Goal: Task Accomplishment & Management: Use online tool/utility

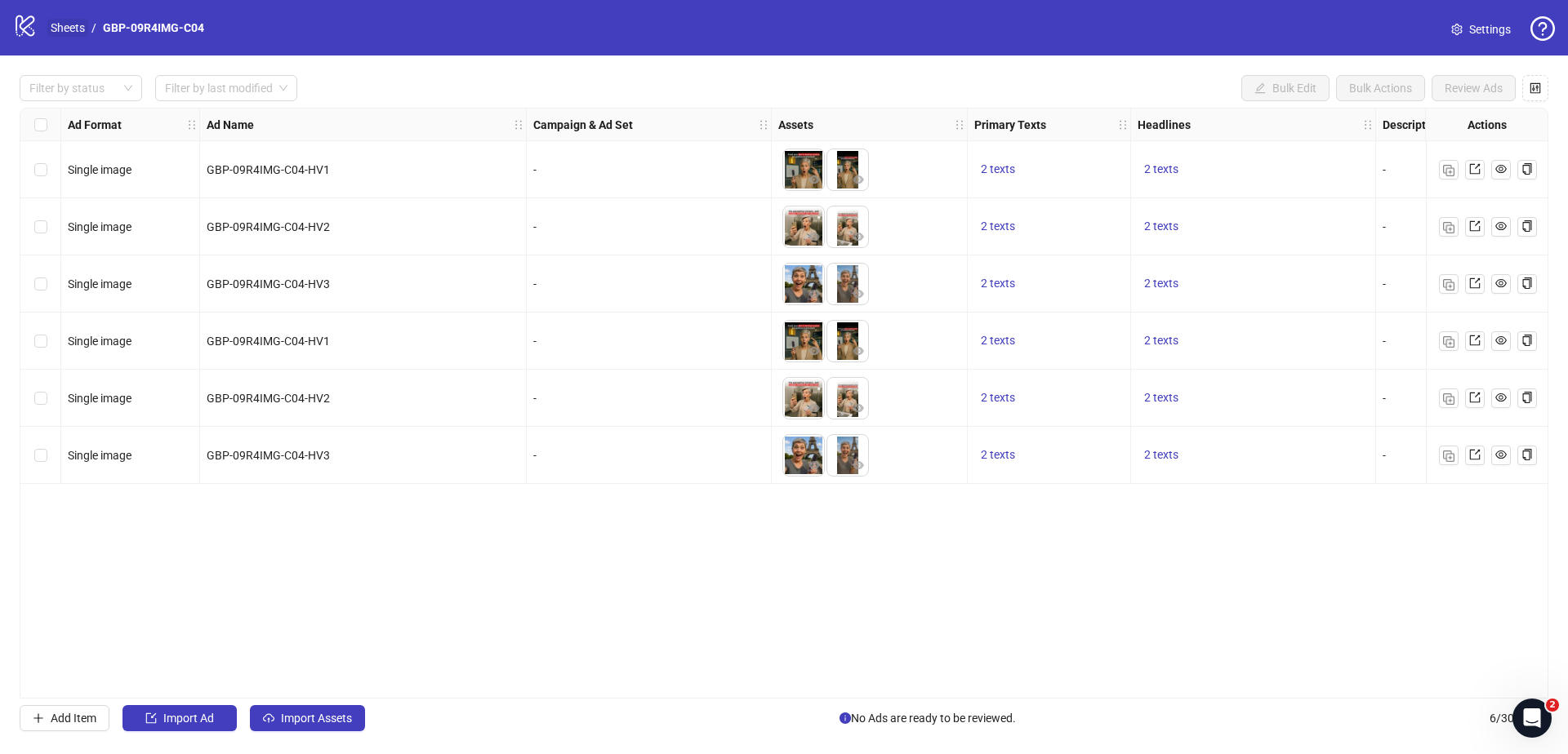
click at [74, 23] on link "Sheets" at bounding box center [68, 27] width 41 height 18
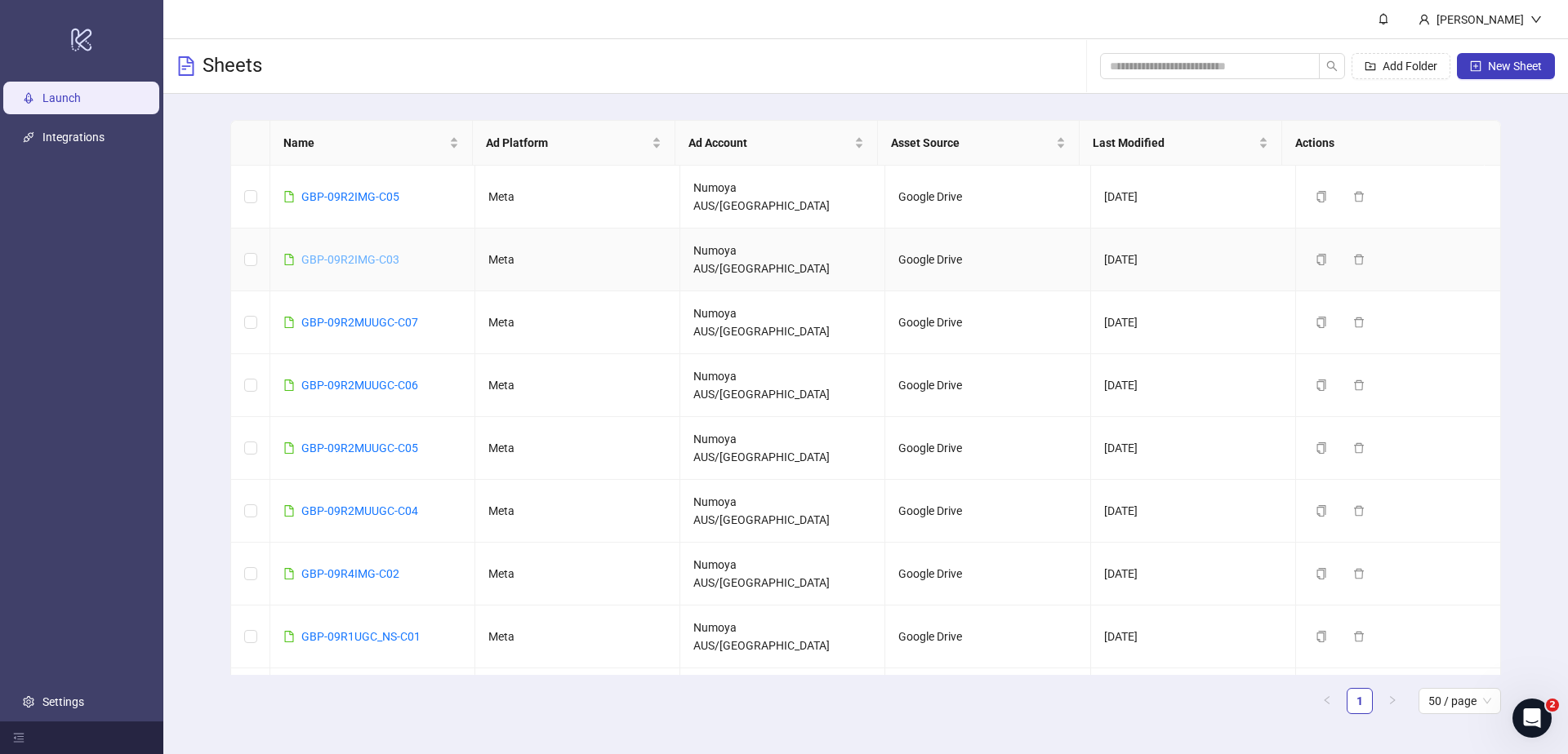
click at [353, 253] on link "GBP-09R2IMG-C03" at bounding box center [350, 259] width 98 height 13
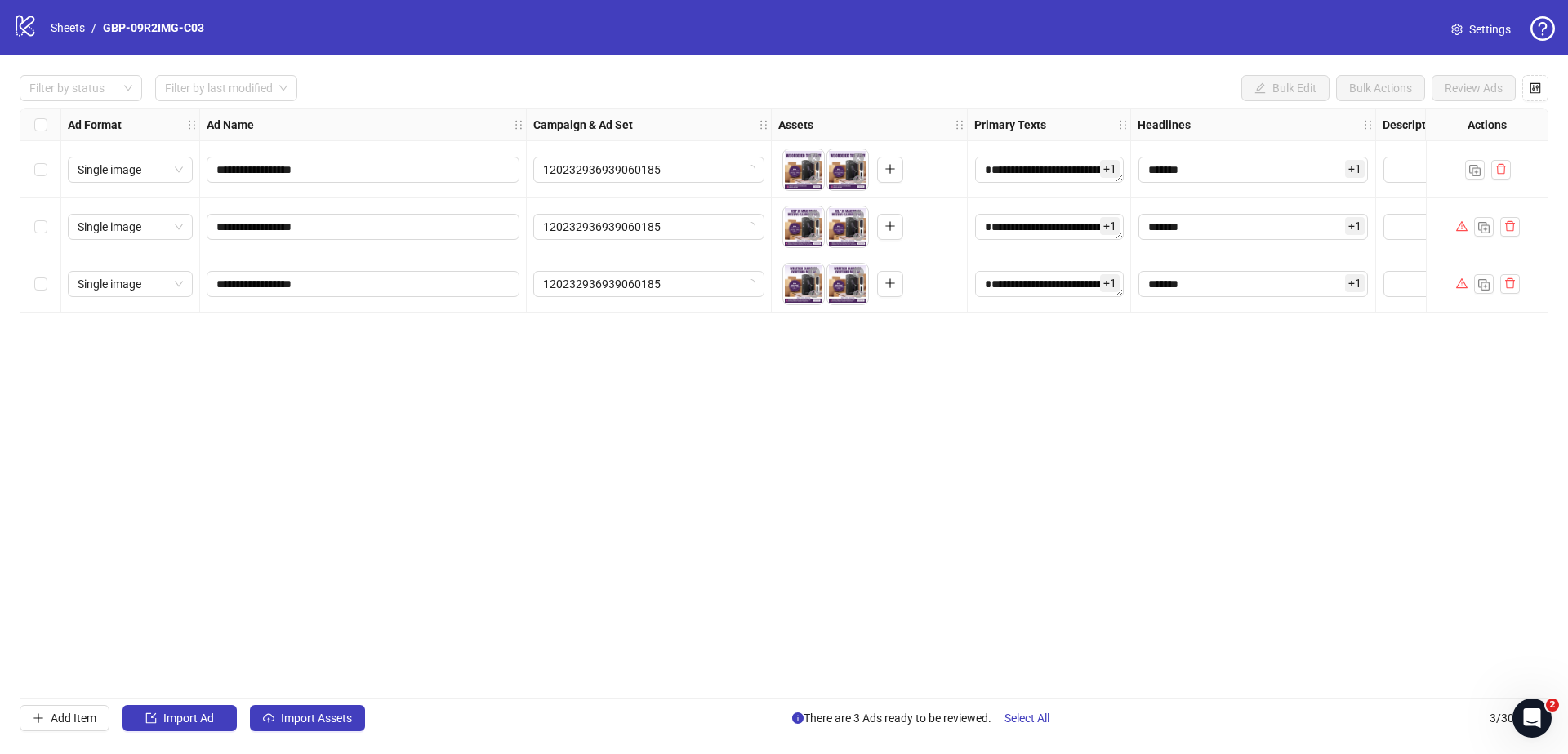
click at [1502, 439] on div "**********" at bounding box center [783, 402] width 1528 height 591
click at [1516, 227] on button "button" at bounding box center [1509, 227] width 19 height 19
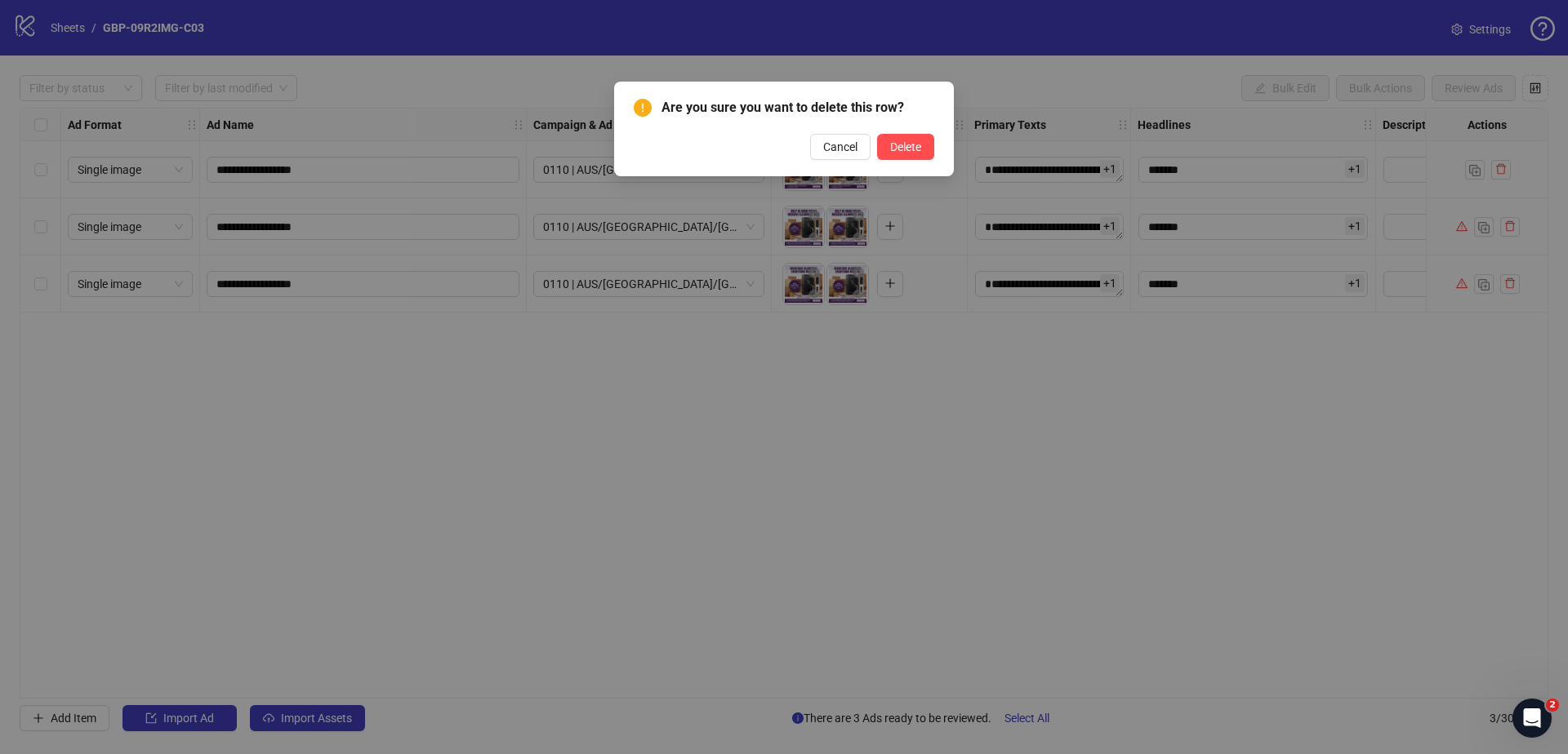
click at [1485, 494] on div "Are you sure you want to delete this row? Cancel Delete" at bounding box center [784, 377] width 1568 height 754
click at [834, 151] on span "Cancel" at bounding box center [840, 146] width 35 height 13
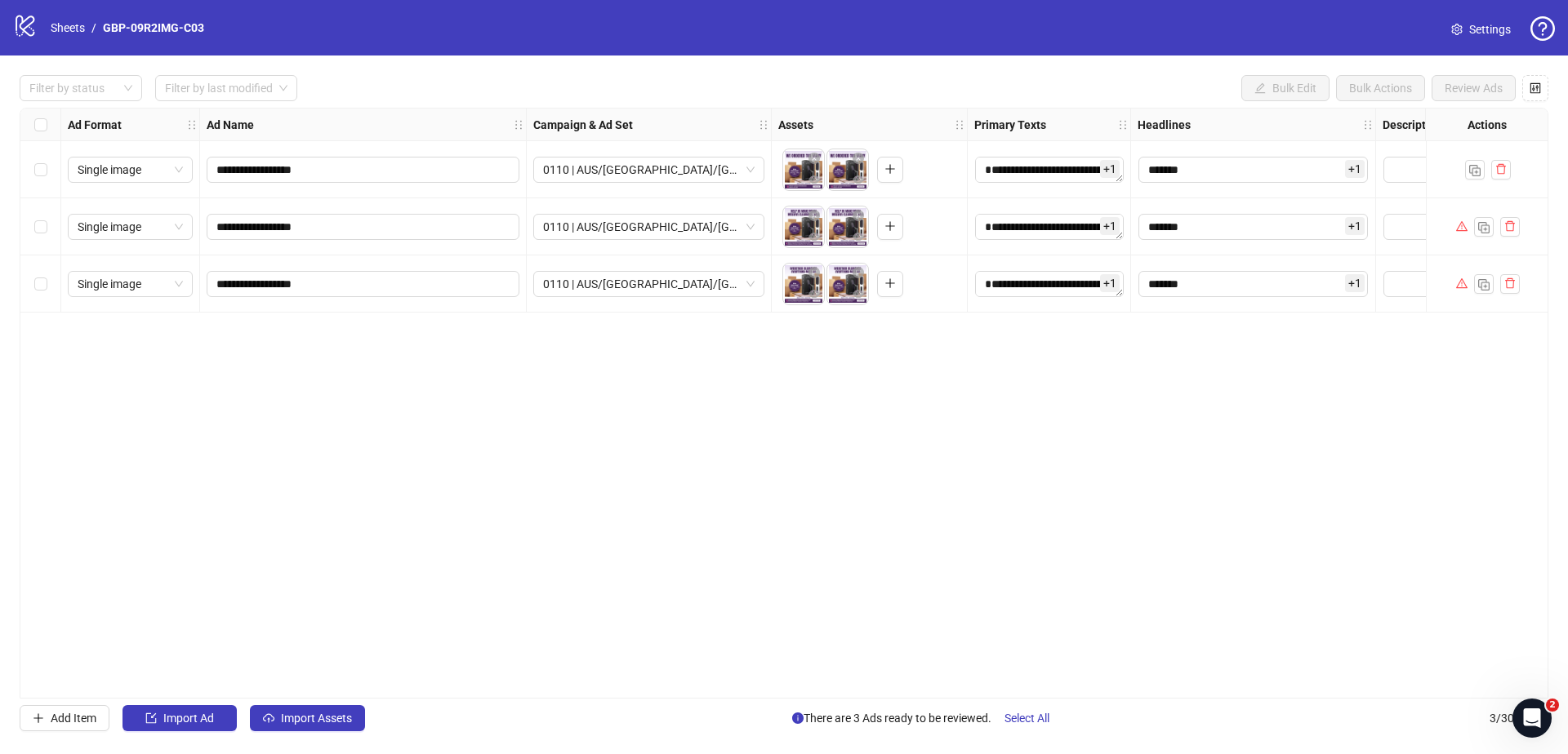
click at [33, 123] on div "Select all rows" at bounding box center [41, 124] width 41 height 33
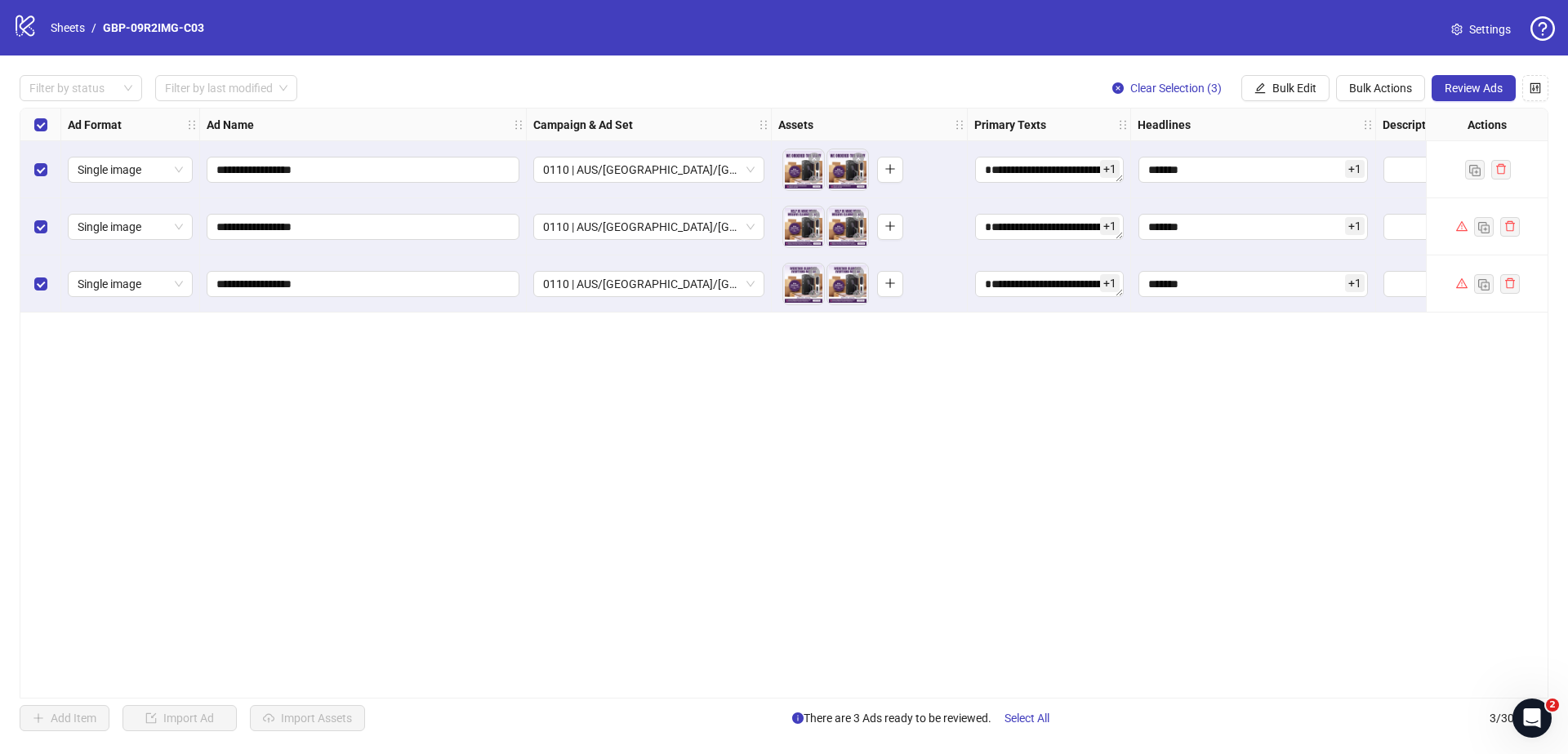
click at [1253, 473] on div "**********" at bounding box center [783, 402] width 1528 height 591
click at [863, 691] on div "**********" at bounding box center [783, 402] width 1528 height 591
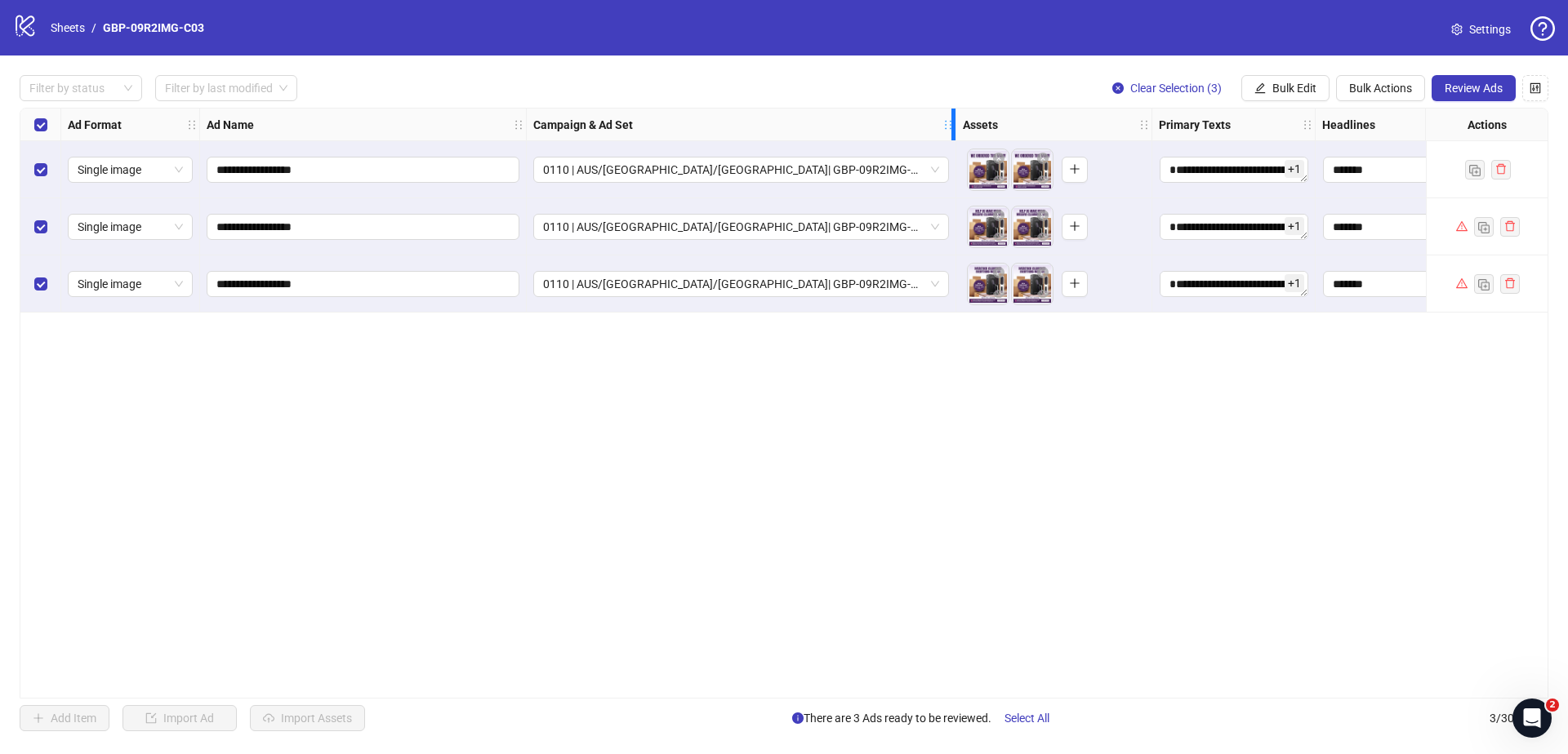
drag, startPoint x: 765, startPoint y: 123, endPoint x: 949, endPoint y: 131, distance: 184.2
click at [949, 131] on div "Campaign & Ad Set" at bounding box center [742, 124] width 430 height 33
click at [790, 438] on div "**********" at bounding box center [783, 402] width 1528 height 591
click at [803, 171] on span "0110 | AUS/[GEOGRAPHIC_DATA]/[GEOGRAPHIC_DATA]| GBP-09R2IMG-C03" at bounding box center [741, 169] width 396 height 25
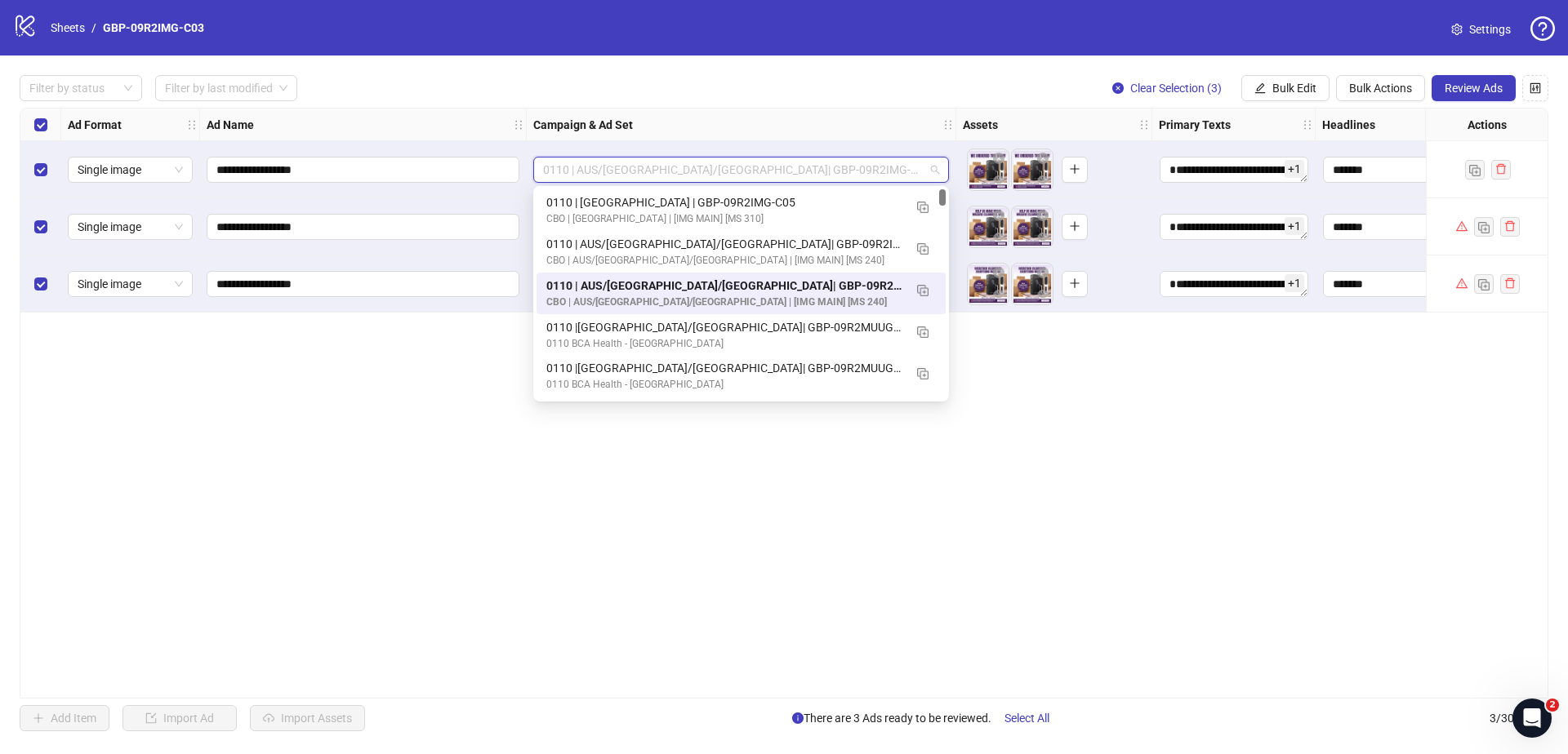
click at [1060, 542] on div "**********" at bounding box center [783, 402] width 1528 height 591
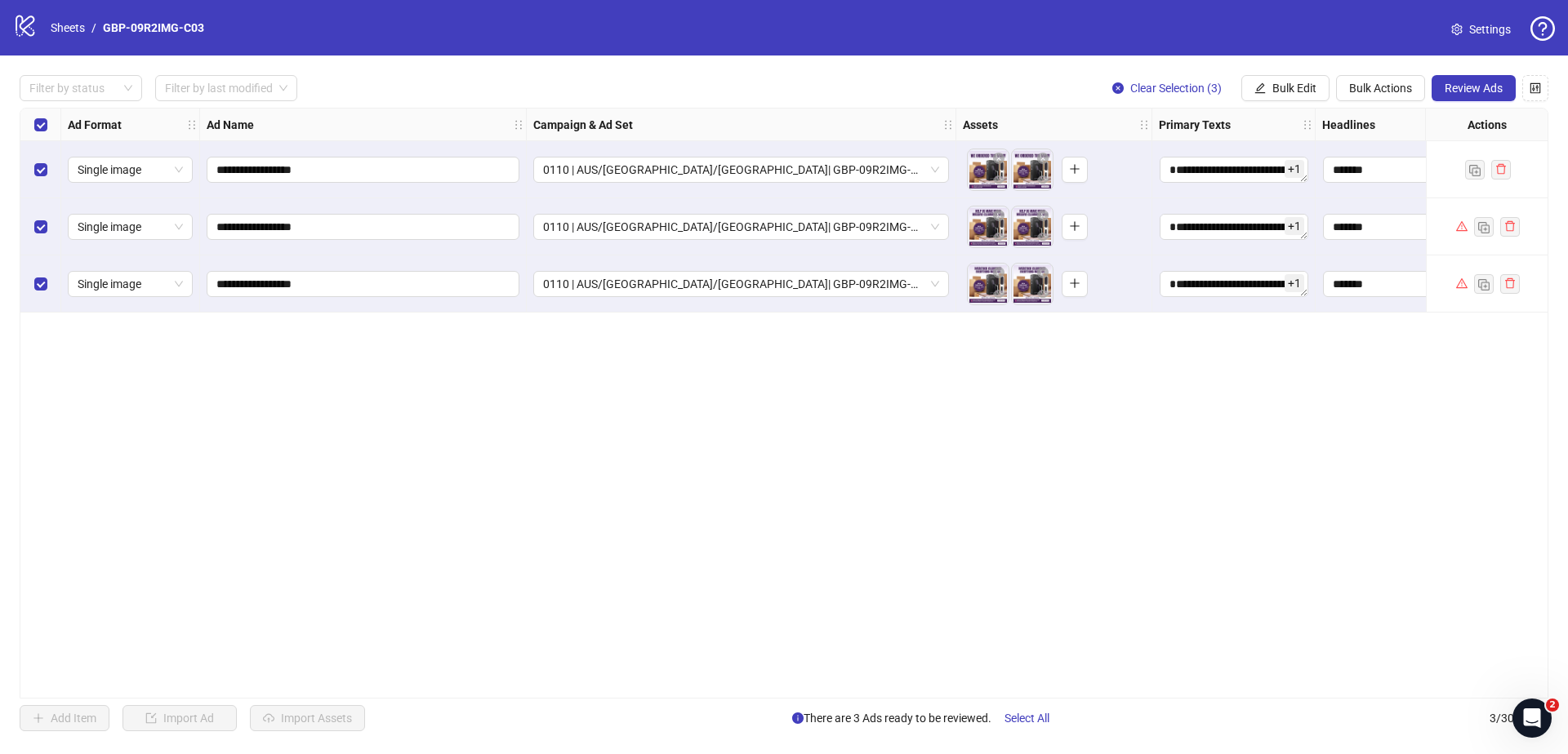
drag, startPoint x: 802, startPoint y: 700, endPoint x: 819, endPoint y: 700, distance: 17.0
click at [802, 700] on div "**********" at bounding box center [784, 403] width 1568 height 696
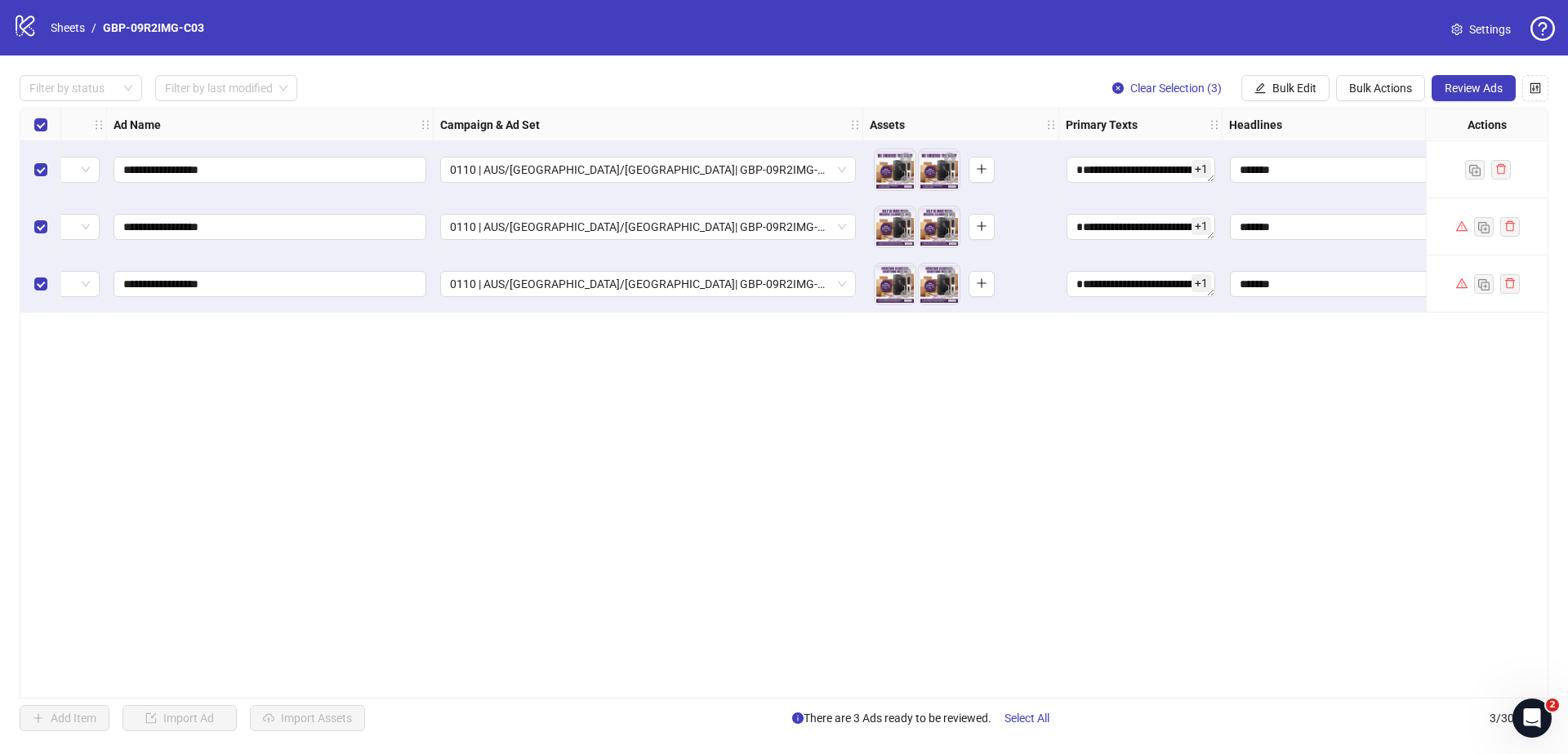
scroll to position [0, 193]
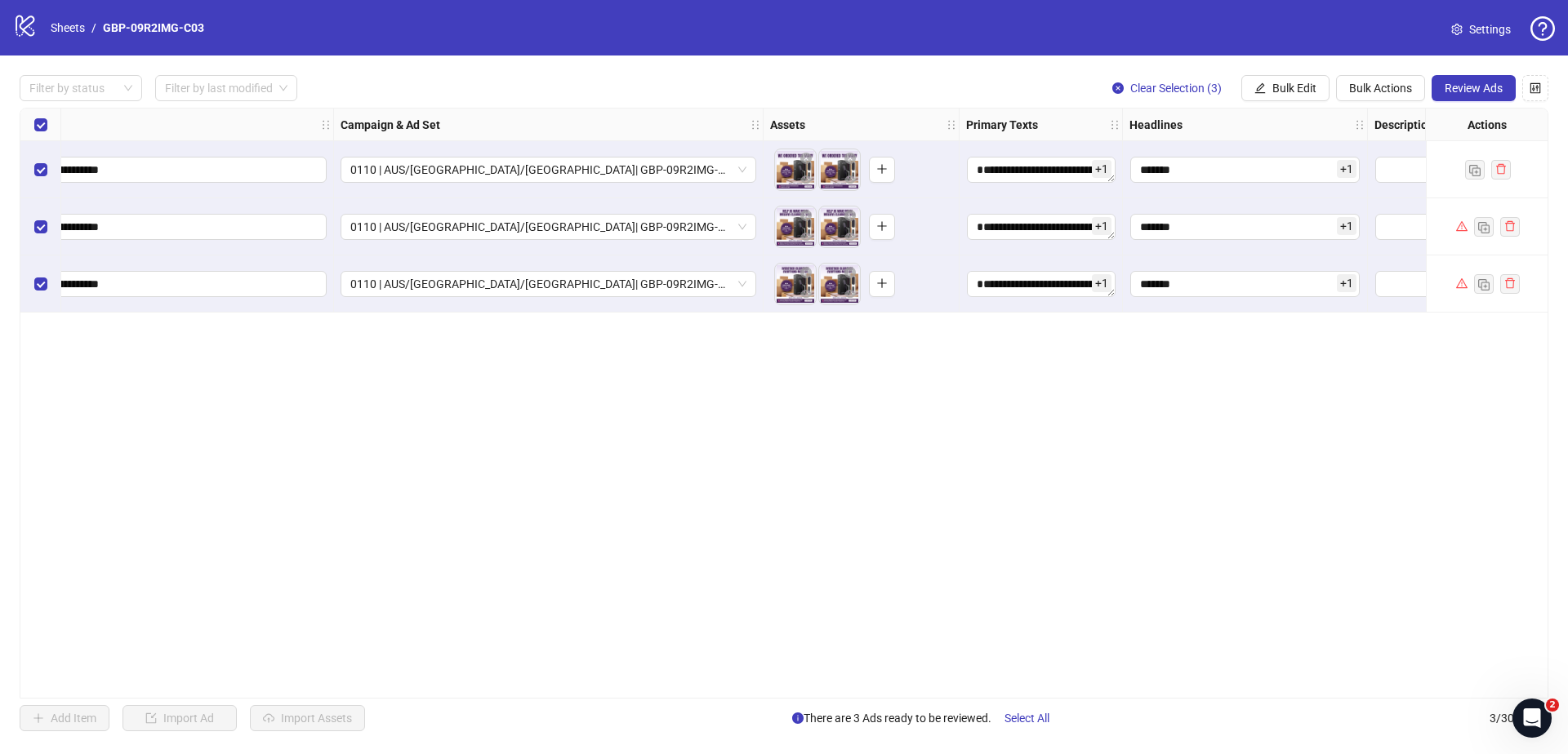
click at [218, 24] on div "logo/logo-mobile Sheets / GBP-09R2IMG-C03 Settings" at bounding box center [783, 27] width 1542 height 30
drag, startPoint x: 215, startPoint y: 19, endPoint x: 104, endPoint y: 22, distance: 111.0
click at [104, 22] on div "logo/logo-mobile Sheets / GBP-09R2IMG-C03 Settings" at bounding box center [783, 27] width 1542 height 30
copy link "GBP-09R2IMG-C03"
click at [850, 160] on icon "close-circle" at bounding box center [850, 159] width 12 height 12
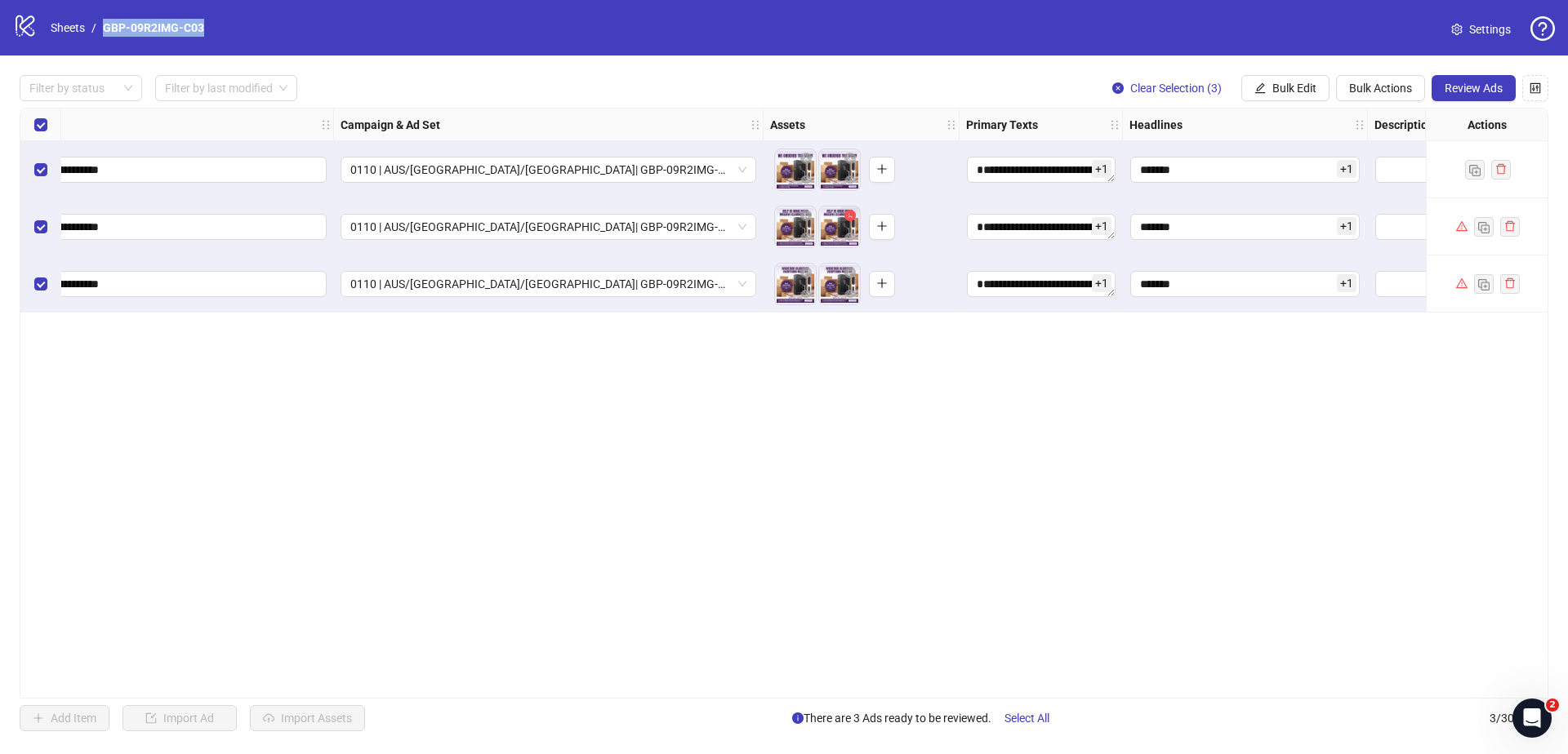
click at [848, 213] on icon "close-circle" at bounding box center [850, 216] width 12 height 12
click at [852, 270] on icon "close-circle" at bounding box center [850, 273] width 12 height 12
click at [847, 215] on icon "close-circle" at bounding box center [850, 216] width 12 height 12
click at [847, 274] on icon "close-circle" at bounding box center [850, 273] width 12 height 12
click at [852, 223] on button "button" at bounding box center [849, 216] width 19 height 19
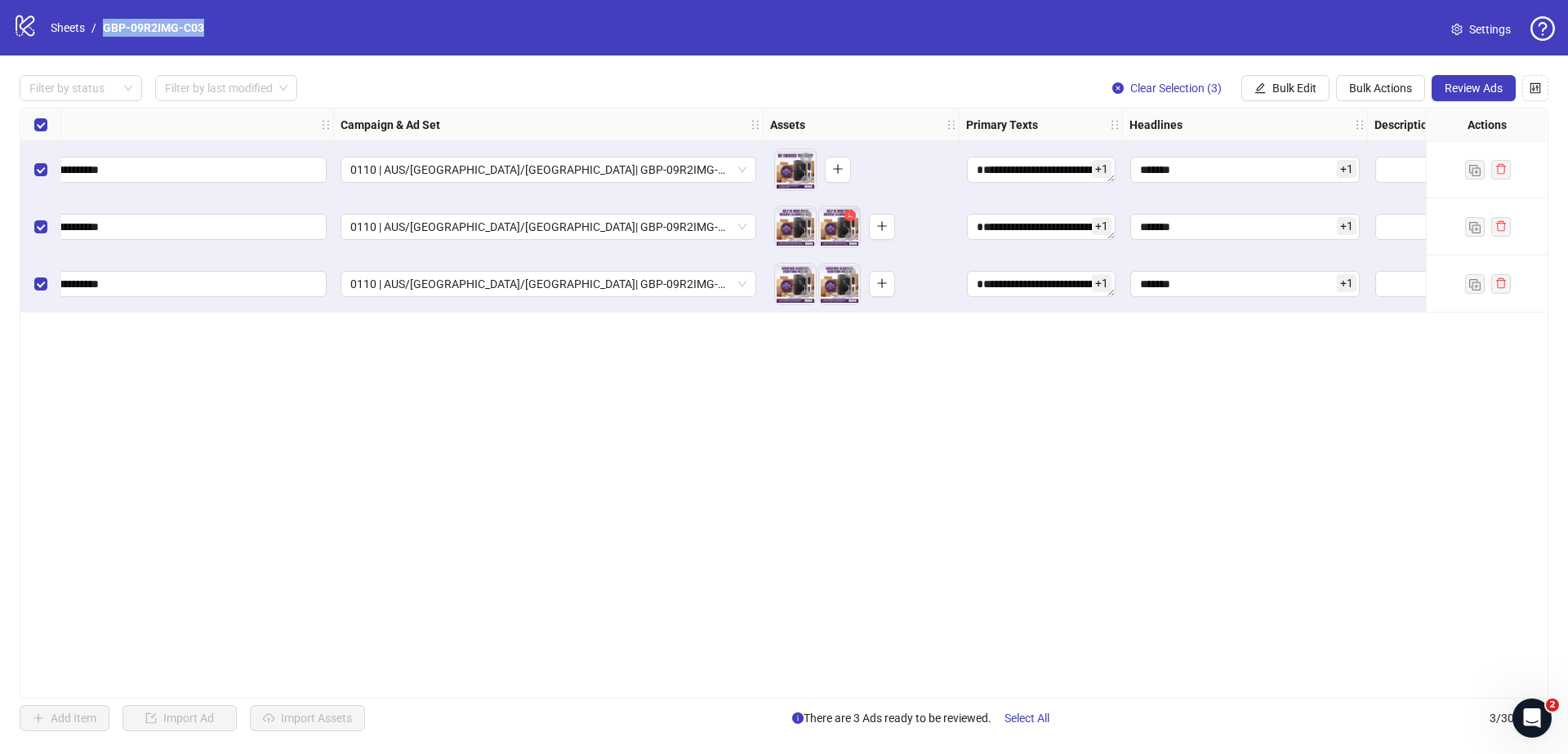
click at [851, 215] on icon "close-circle" at bounding box center [850, 216] width 12 height 12
click at [849, 271] on icon "close-circle" at bounding box center [850, 273] width 12 height 12
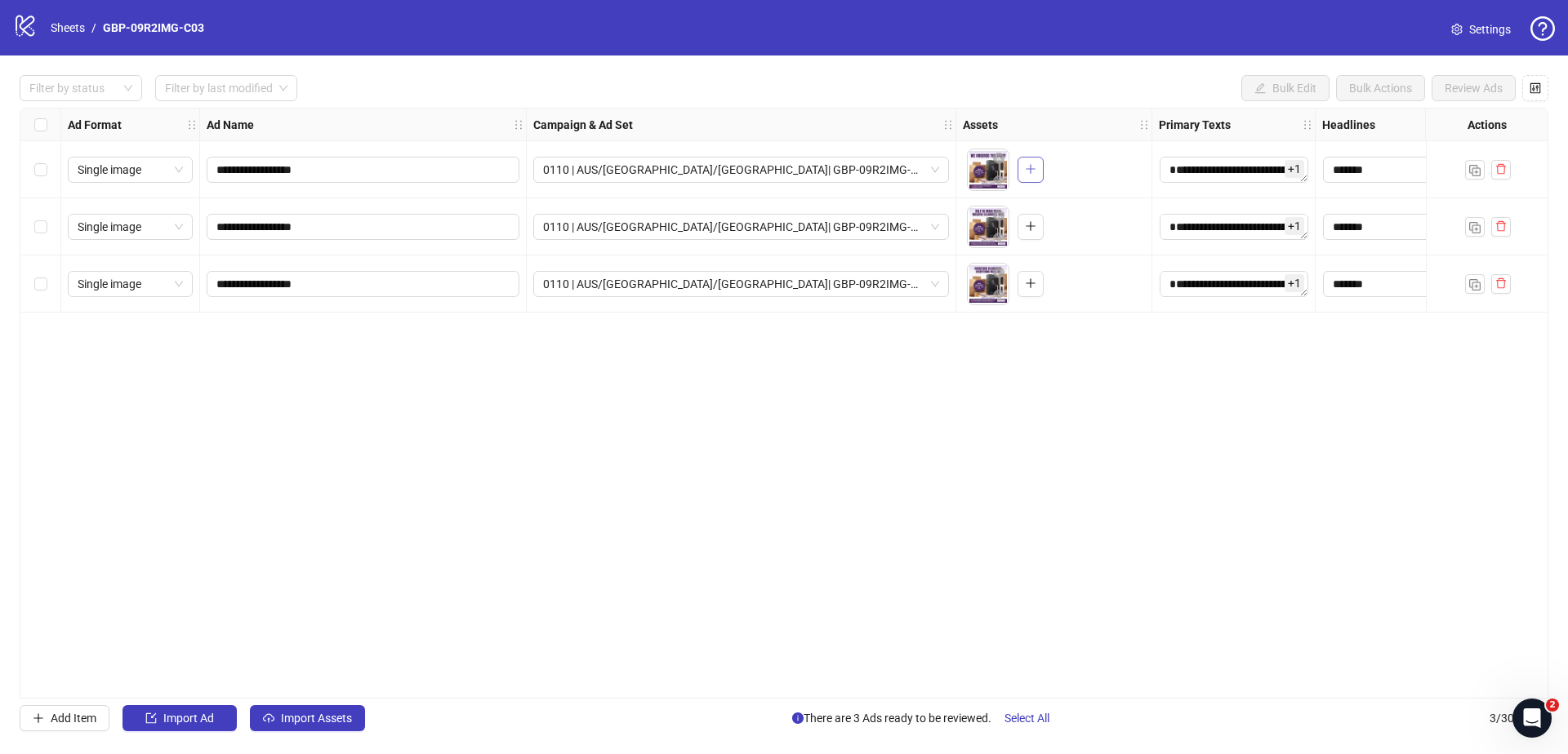
click at [1031, 168] on icon "plus" at bounding box center [1031, 169] width 12 height 12
click at [1026, 219] on button "button" at bounding box center [1030, 227] width 26 height 26
click at [1024, 295] on button "button" at bounding box center [1030, 284] width 26 height 26
click at [845, 687] on div "**********" at bounding box center [783, 402] width 1528 height 591
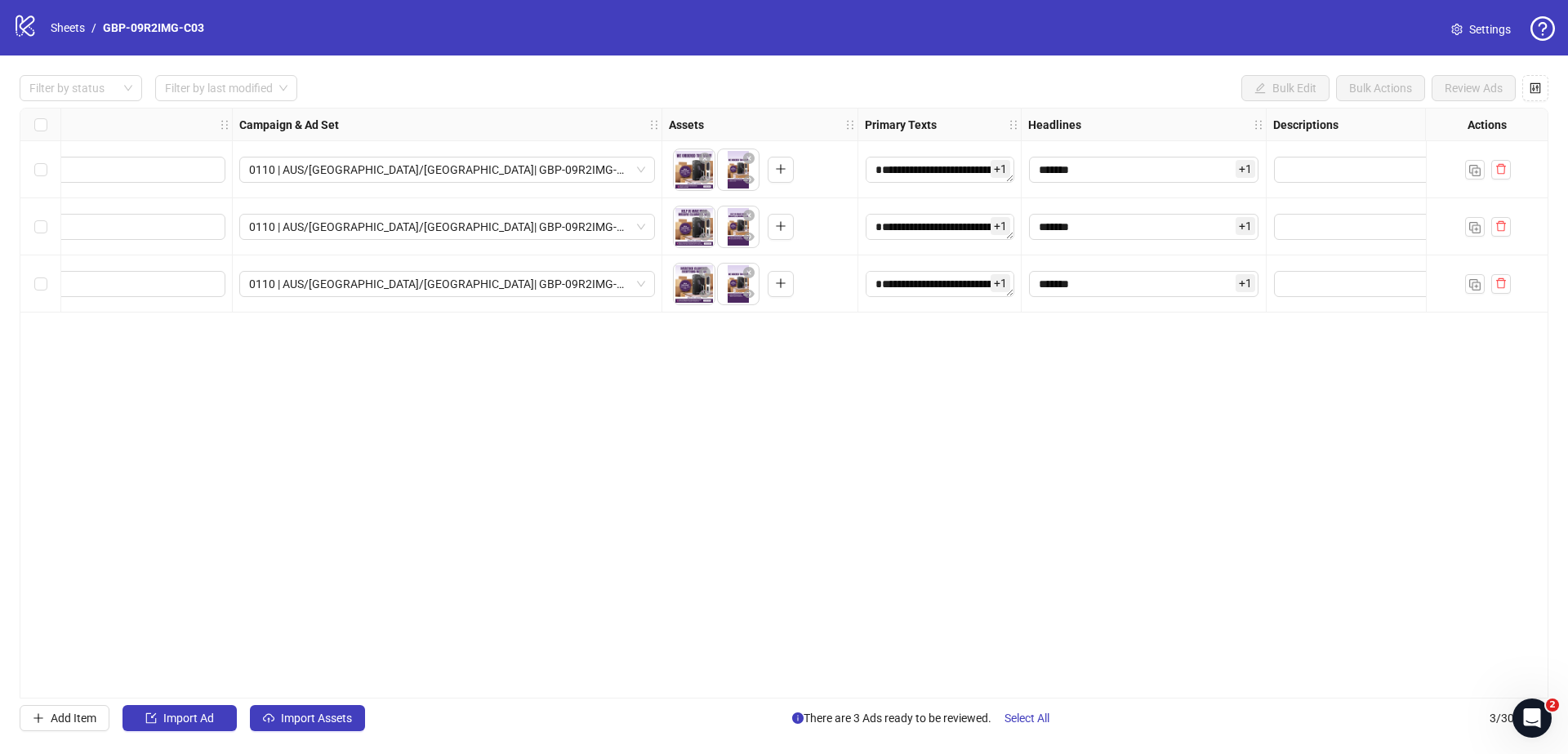
scroll to position [0, 299]
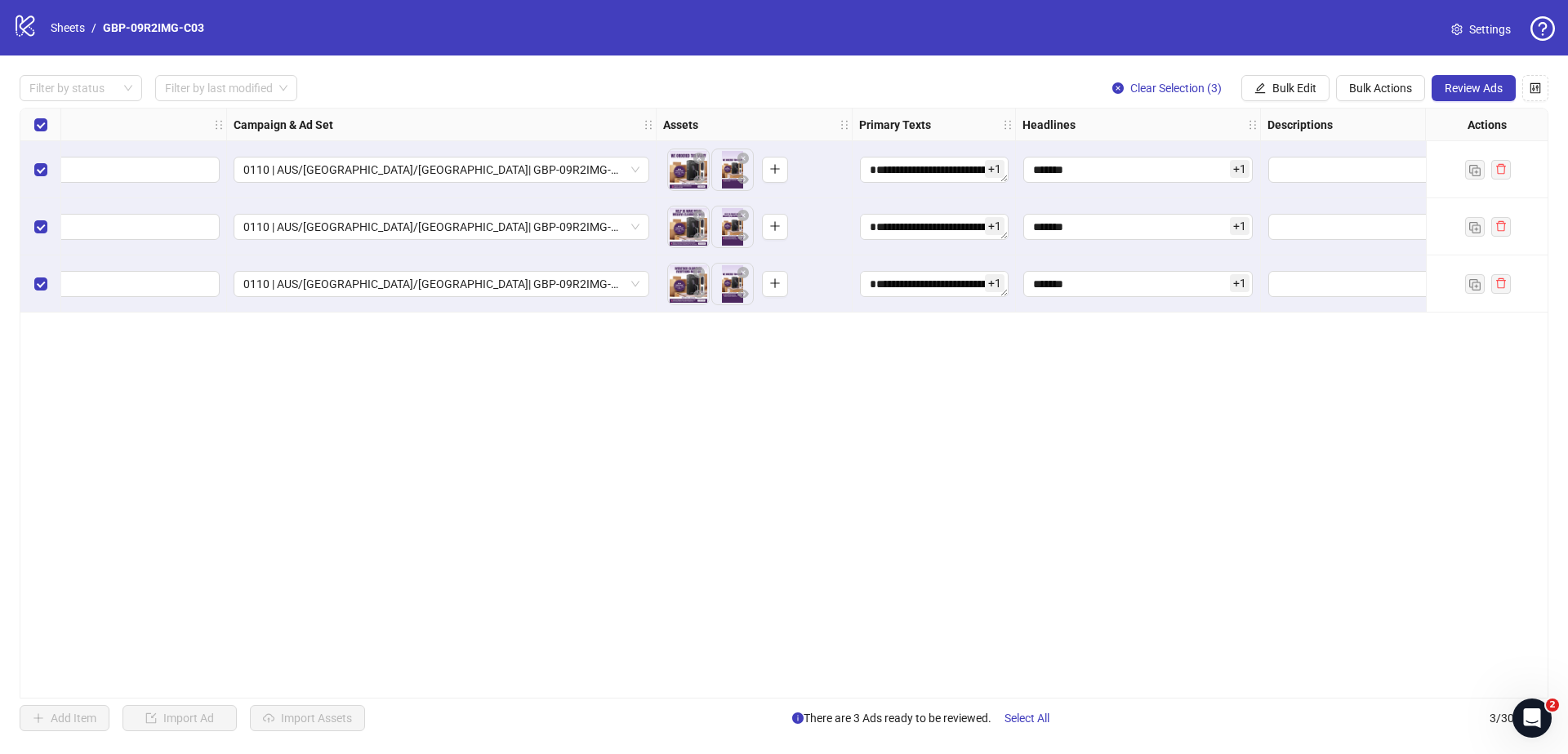
click at [757, 698] on div "**********" at bounding box center [784, 403] width 1568 height 696
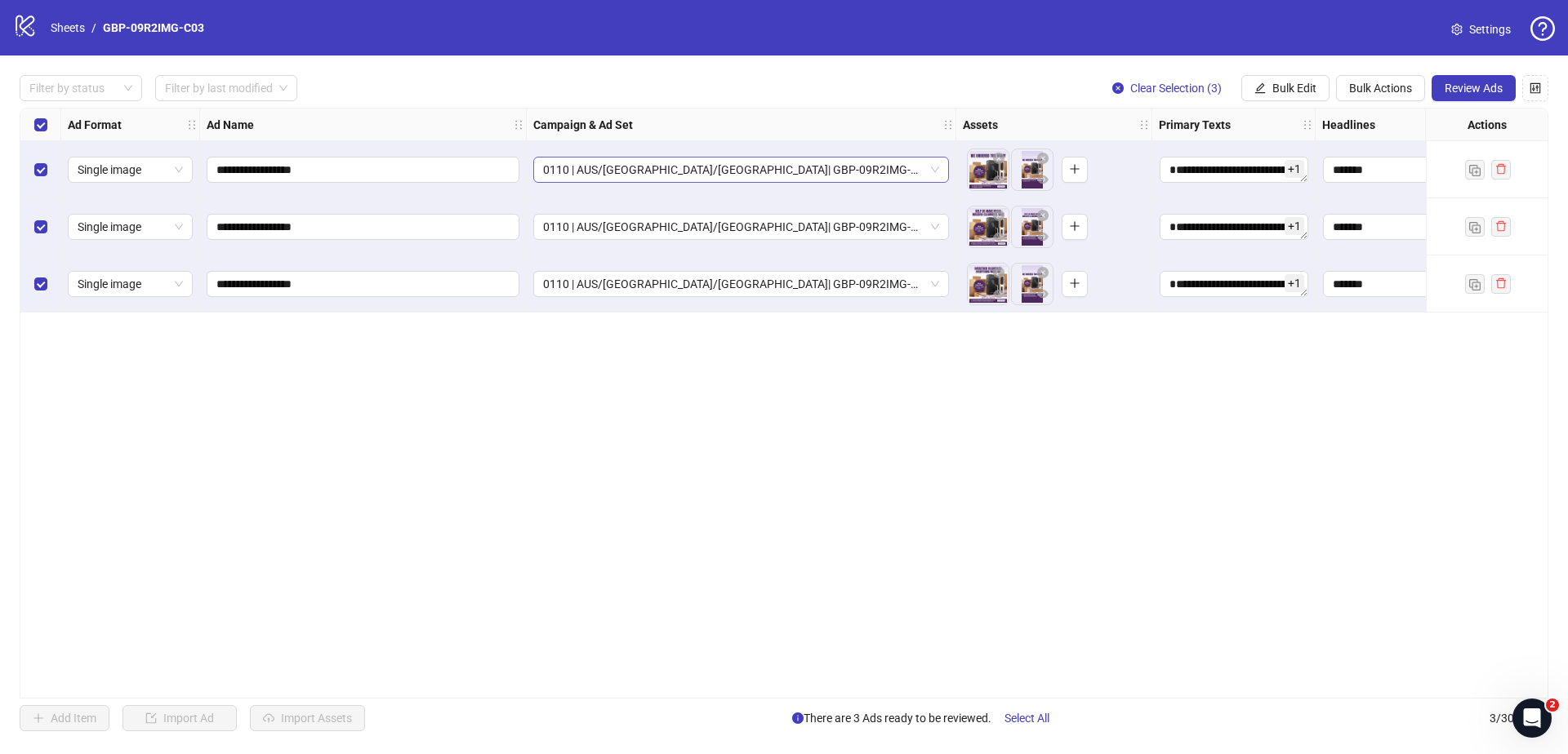
click at [862, 169] on span "0110 | AUS/[GEOGRAPHIC_DATA]/[GEOGRAPHIC_DATA]| GBP-09R2IMG-C03" at bounding box center [741, 169] width 396 height 25
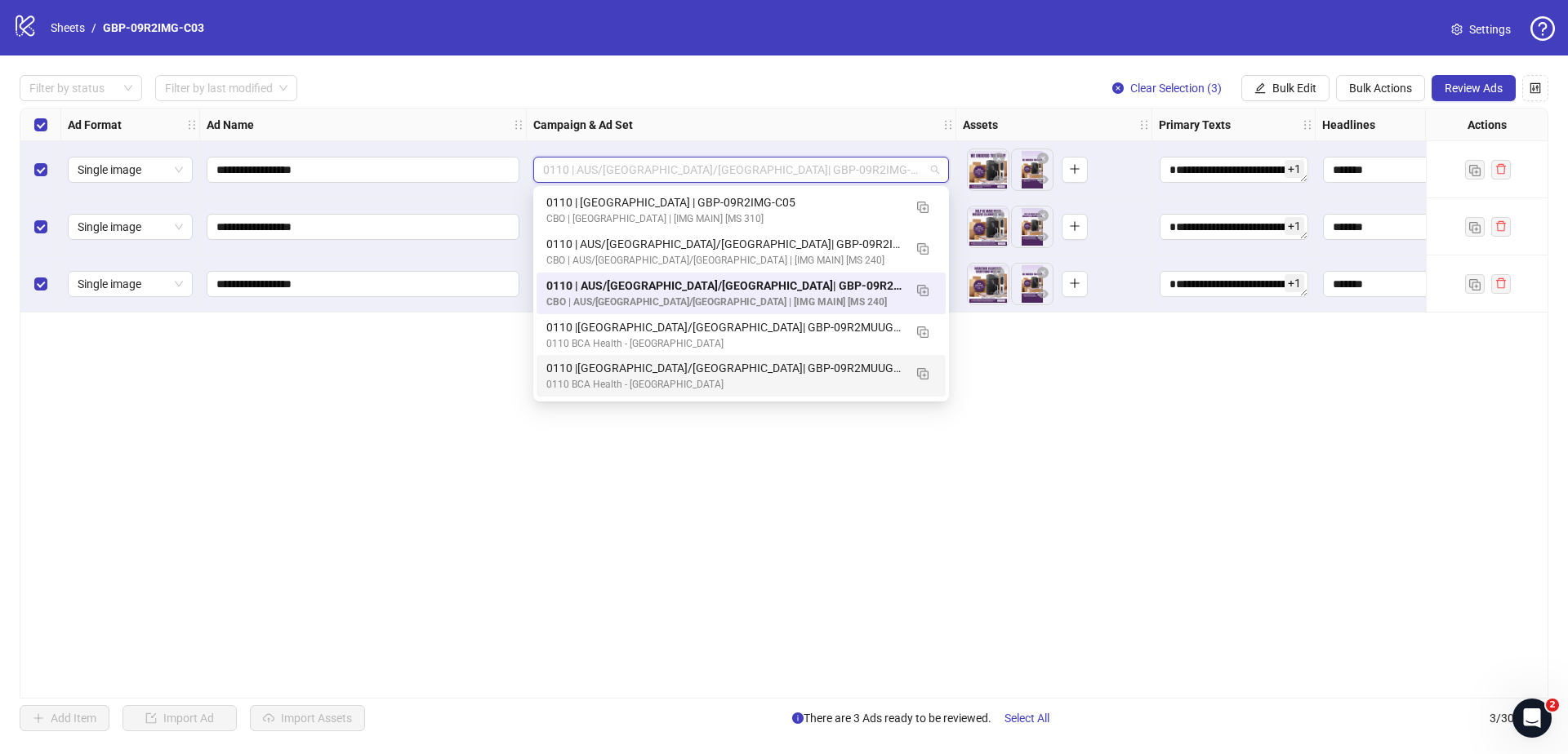
click at [1183, 507] on div "**********" at bounding box center [783, 402] width 1528 height 591
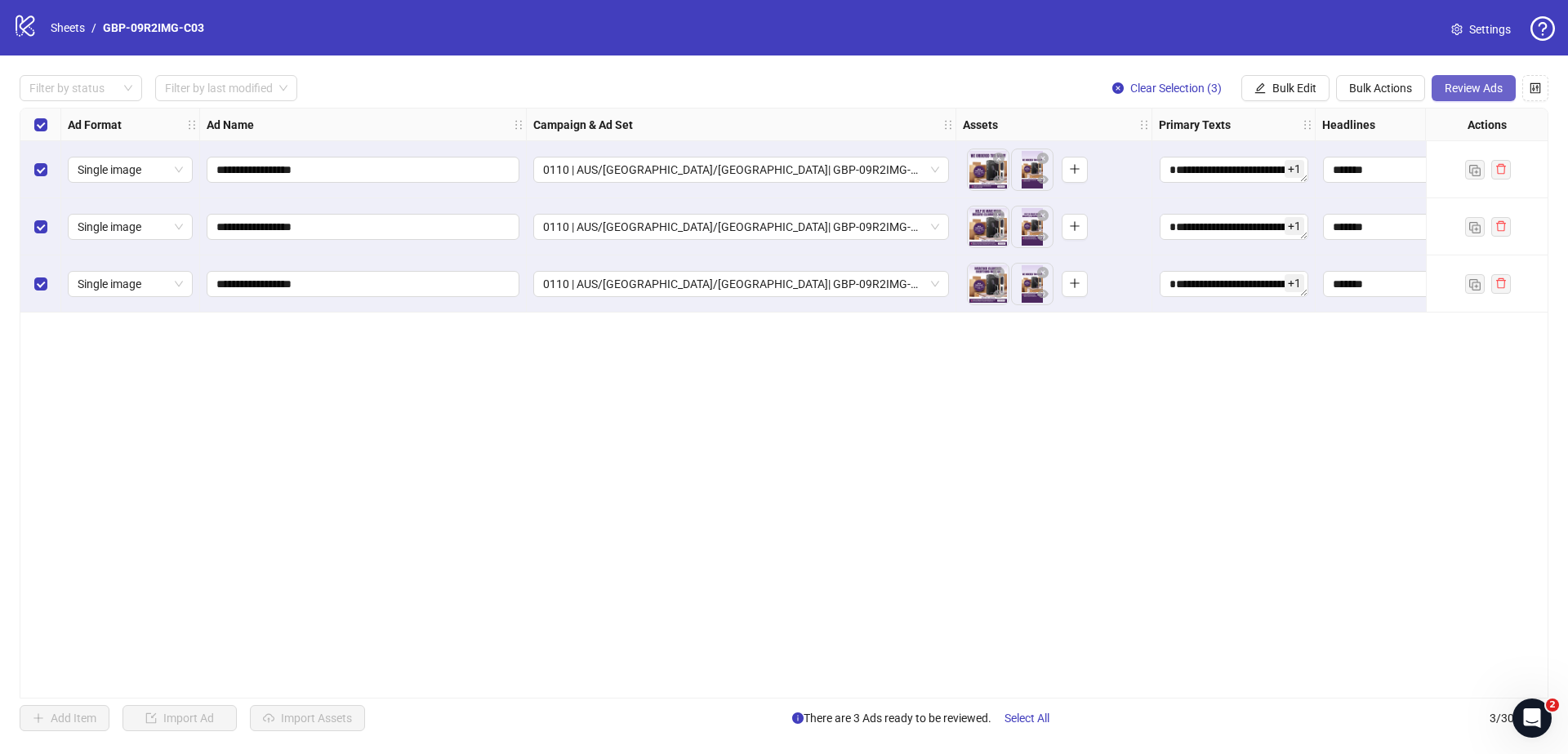
click at [1493, 101] on button "Review Ads" at bounding box center [1472, 88] width 84 height 26
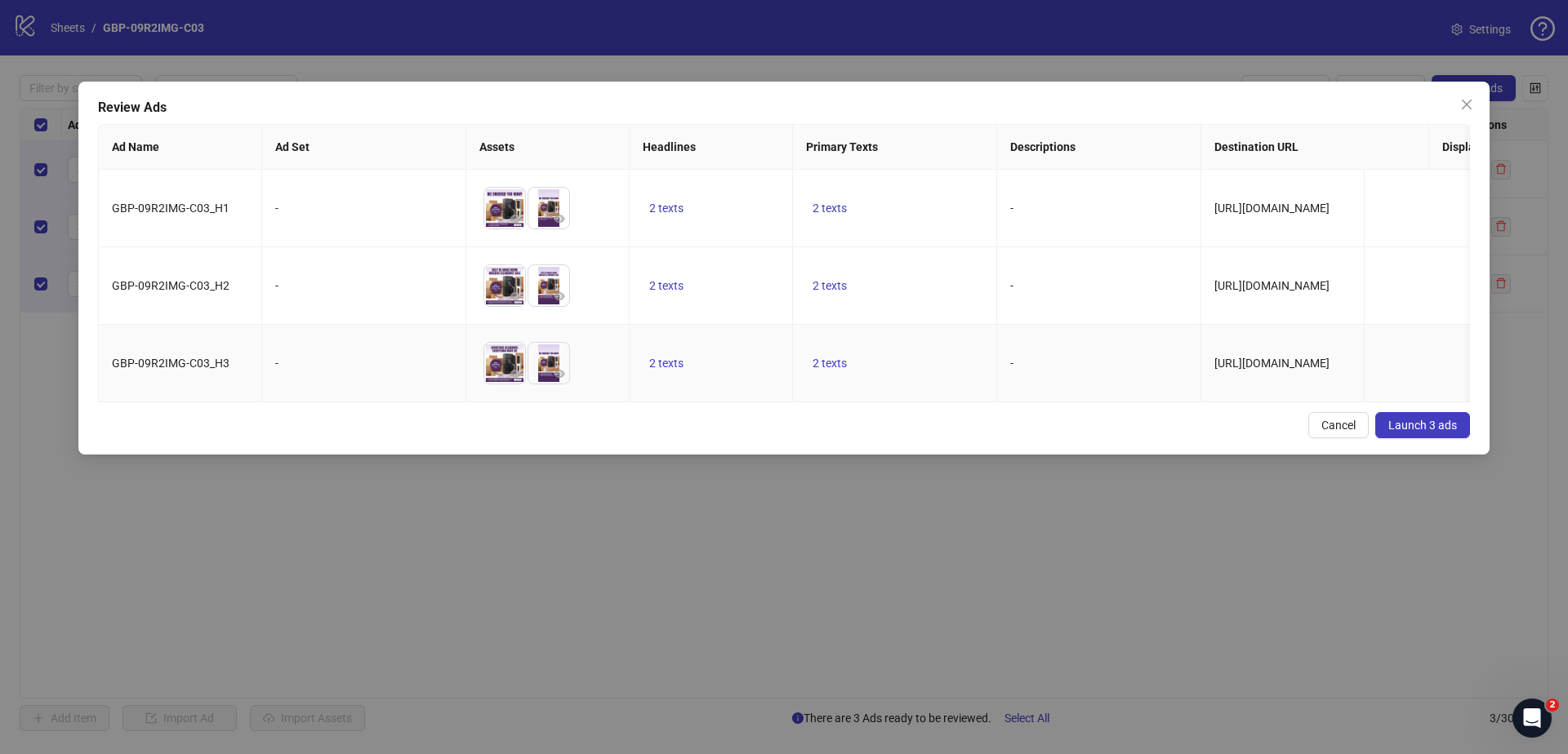
click at [663, 350] on td "2 texts" at bounding box center [710, 363] width 163 height 78
click at [667, 358] on td "2 texts" at bounding box center [710, 363] width 163 height 78
click at [666, 369] on span "2 texts" at bounding box center [666, 363] width 35 height 13
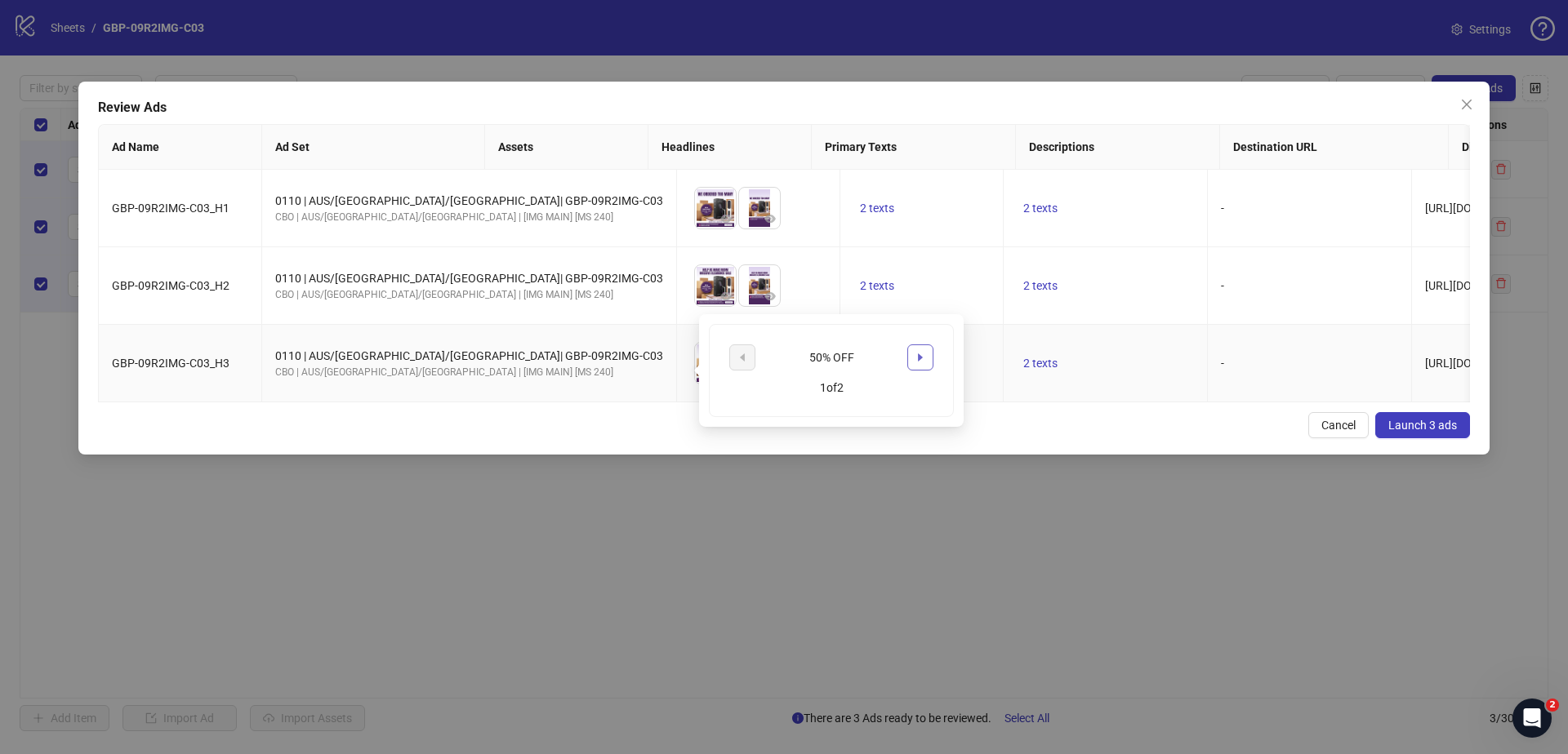
click at [925, 352] on icon "caret-right" at bounding box center [920, 358] width 12 height 12
click at [1011, 227] on td "2 texts" at bounding box center [1105, 209] width 204 height 78
click at [1023, 205] on span "2 texts" at bounding box center [1040, 207] width 35 height 13
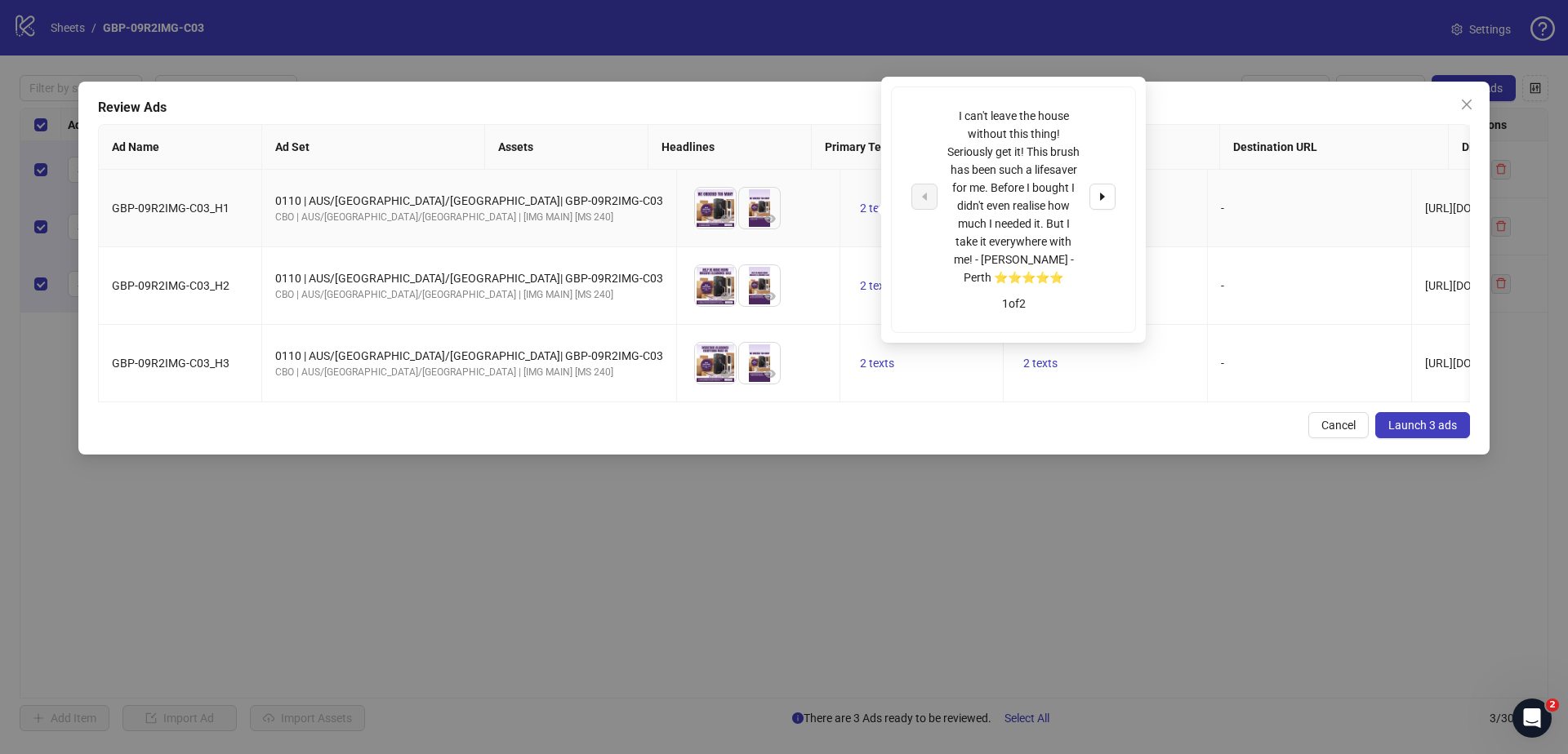
drag, startPoint x: 1094, startPoint y: 194, endPoint x: 1132, endPoint y: 232, distance: 53.7
click at [1094, 194] on button "button" at bounding box center [1102, 196] width 26 height 26
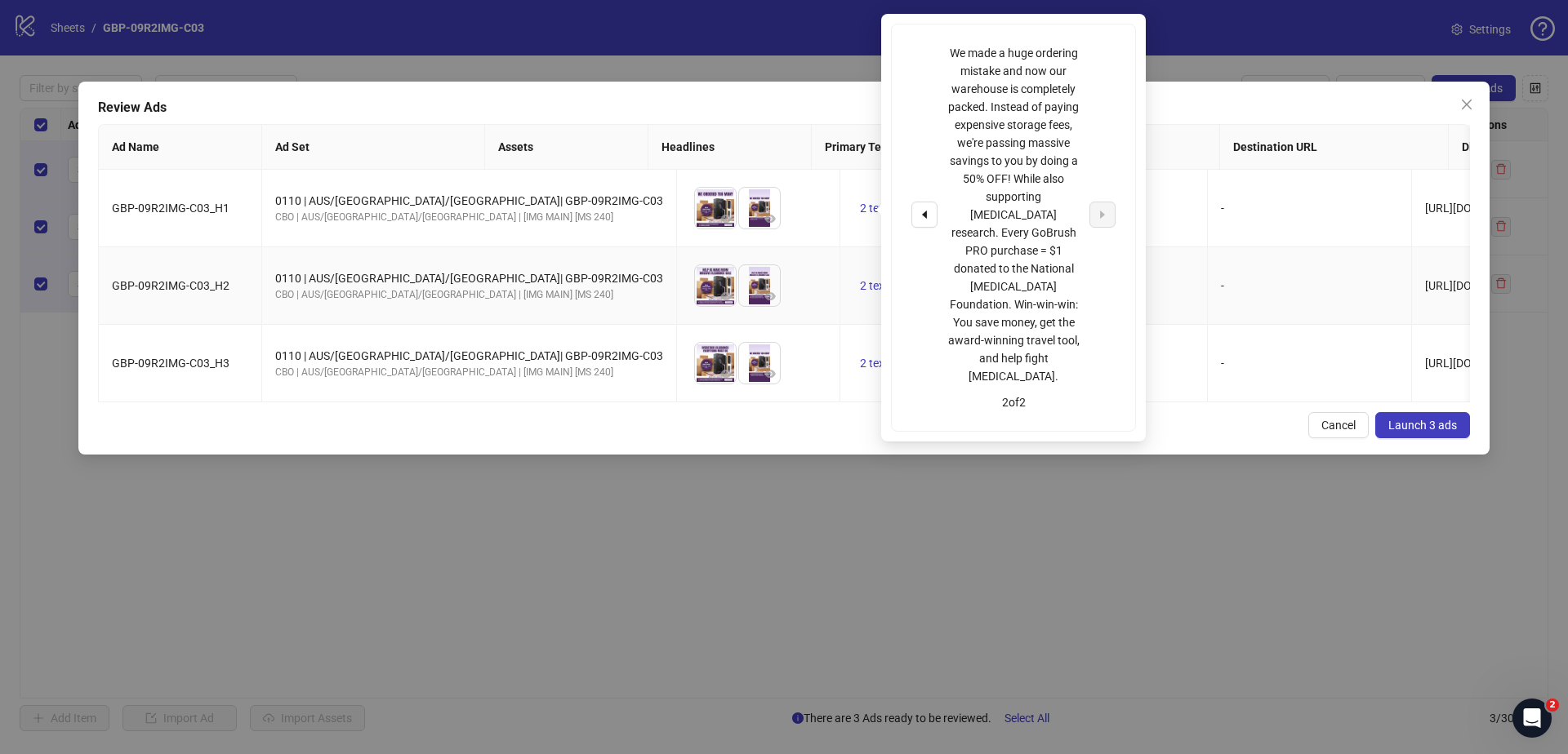
click at [1212, 263] on td "-" at bounding box center [1309, 287] width 204 height 78
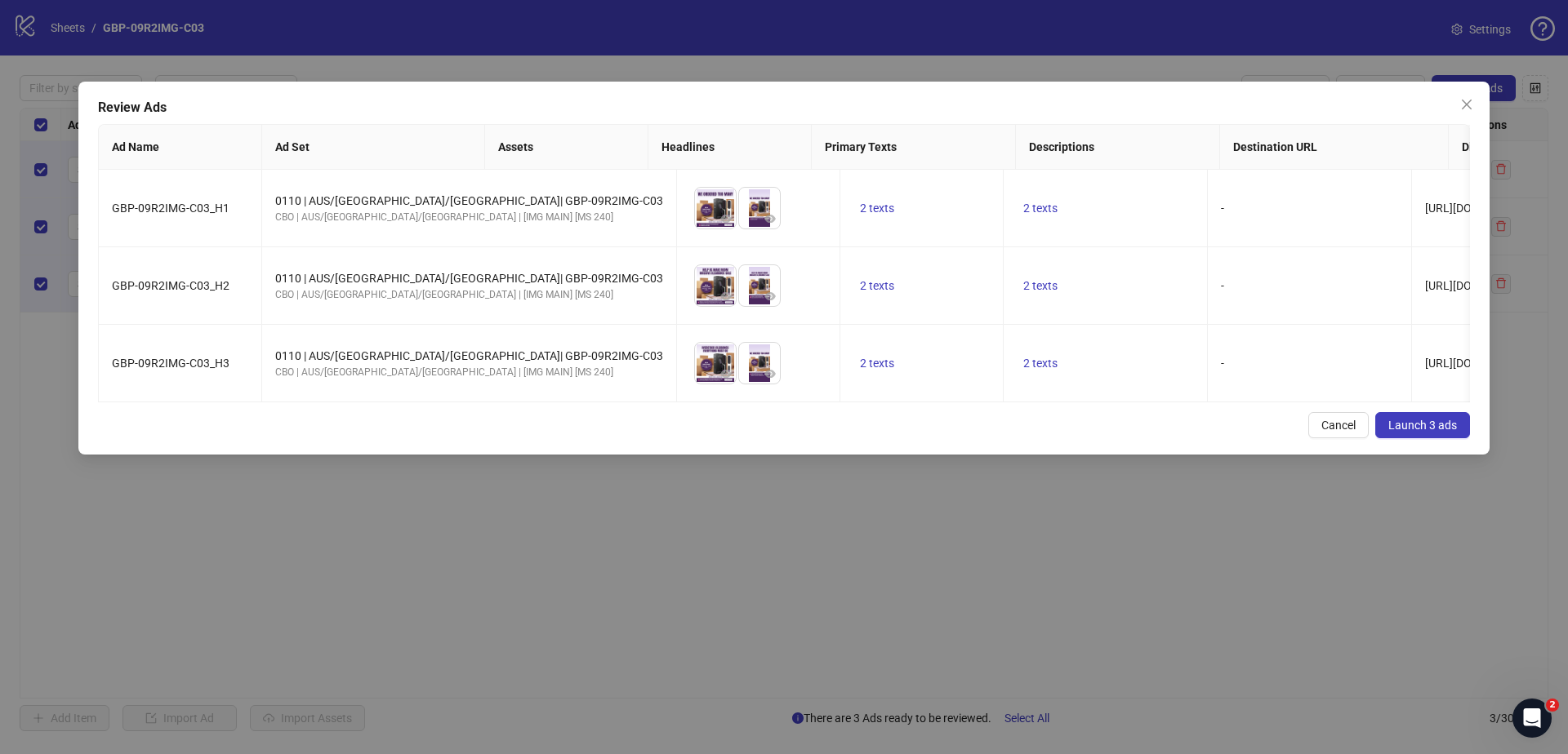
click at [1435, 432] on span "Launch 3 ads" at bounding box center [1422, 424] width 69 height 13
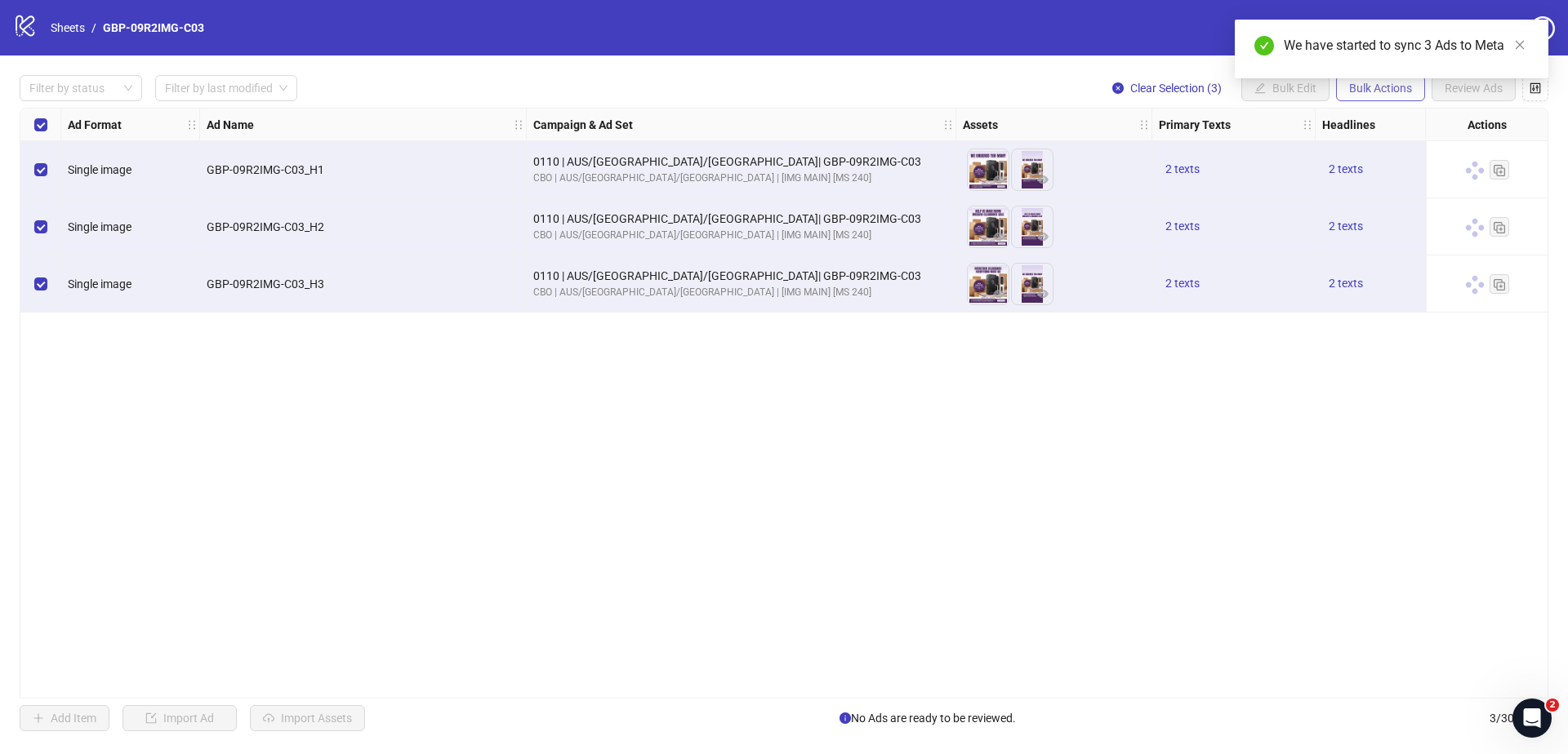
click at [1371, 91] on span "Bulk Actions" at bounding box center [1380, 88] width 63 height 13
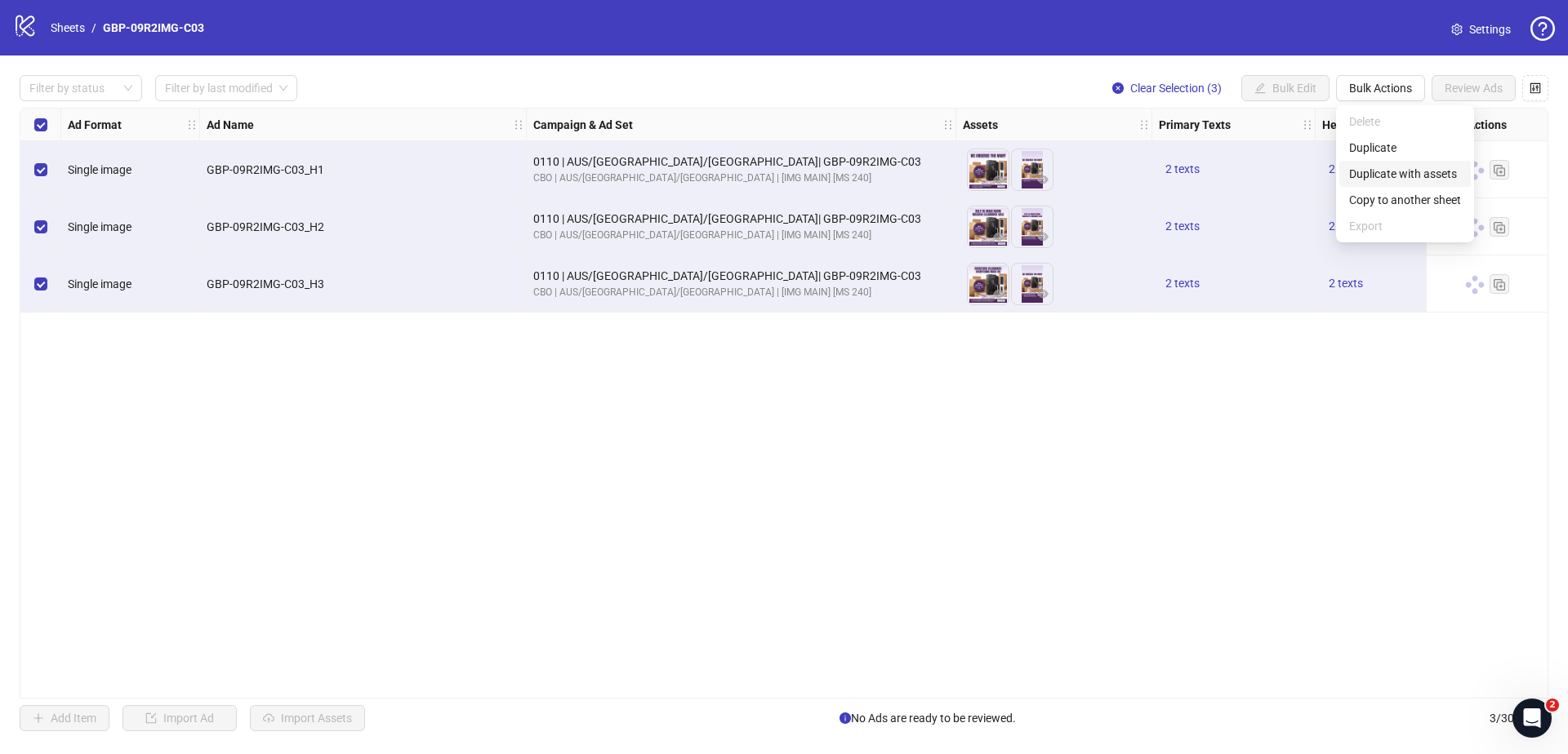
click at [1397, 178] on span "Duplicate with assets" at bounding box center [1405, 173] width 112 height 18
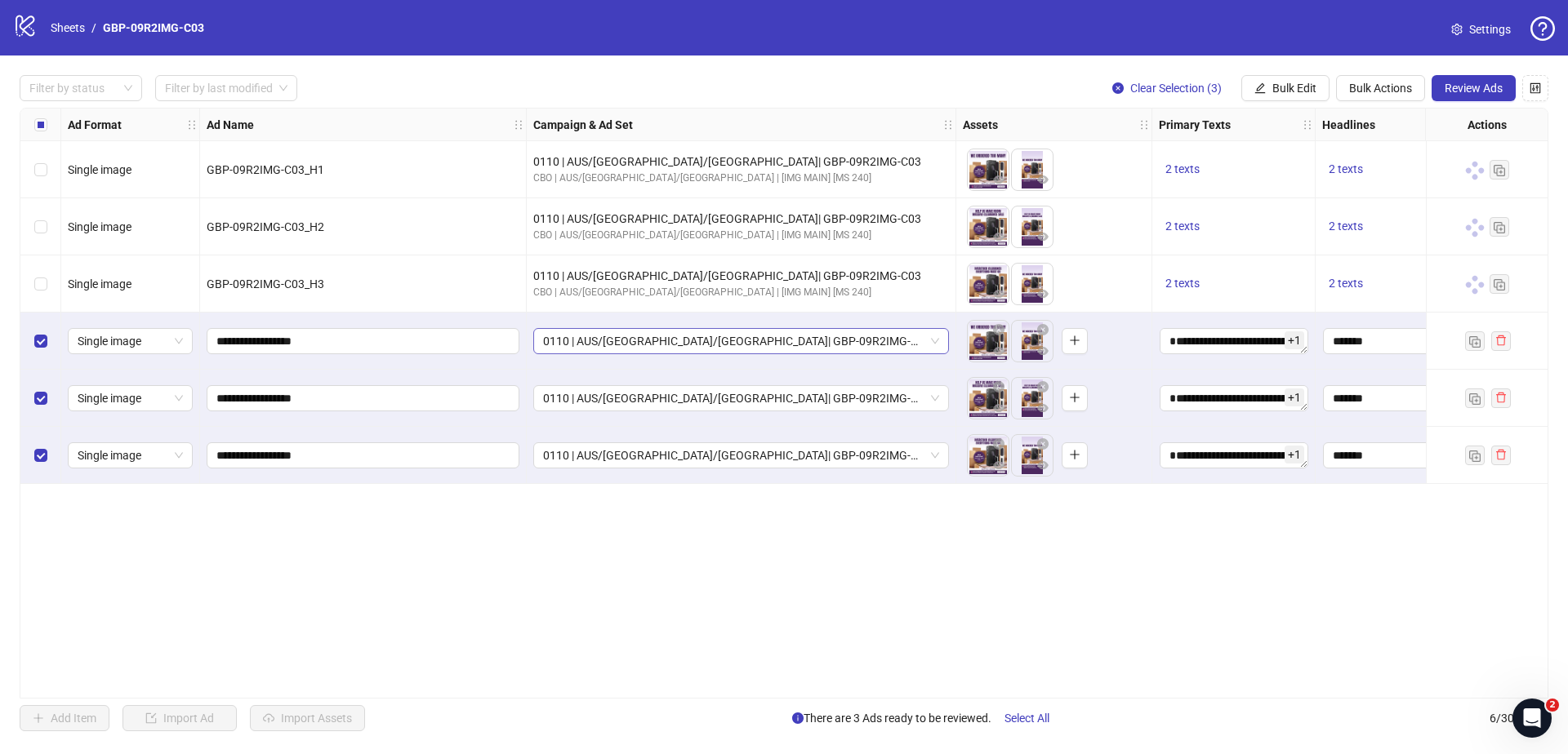
click at [799, 344] on span "0110 | AUS/[GEOGRAPHIC_DATA]/[GEOGRAPHIC_DATA]| GBP-09R2IMG-C03" at bounding box center [741, 341] width 396 height 25
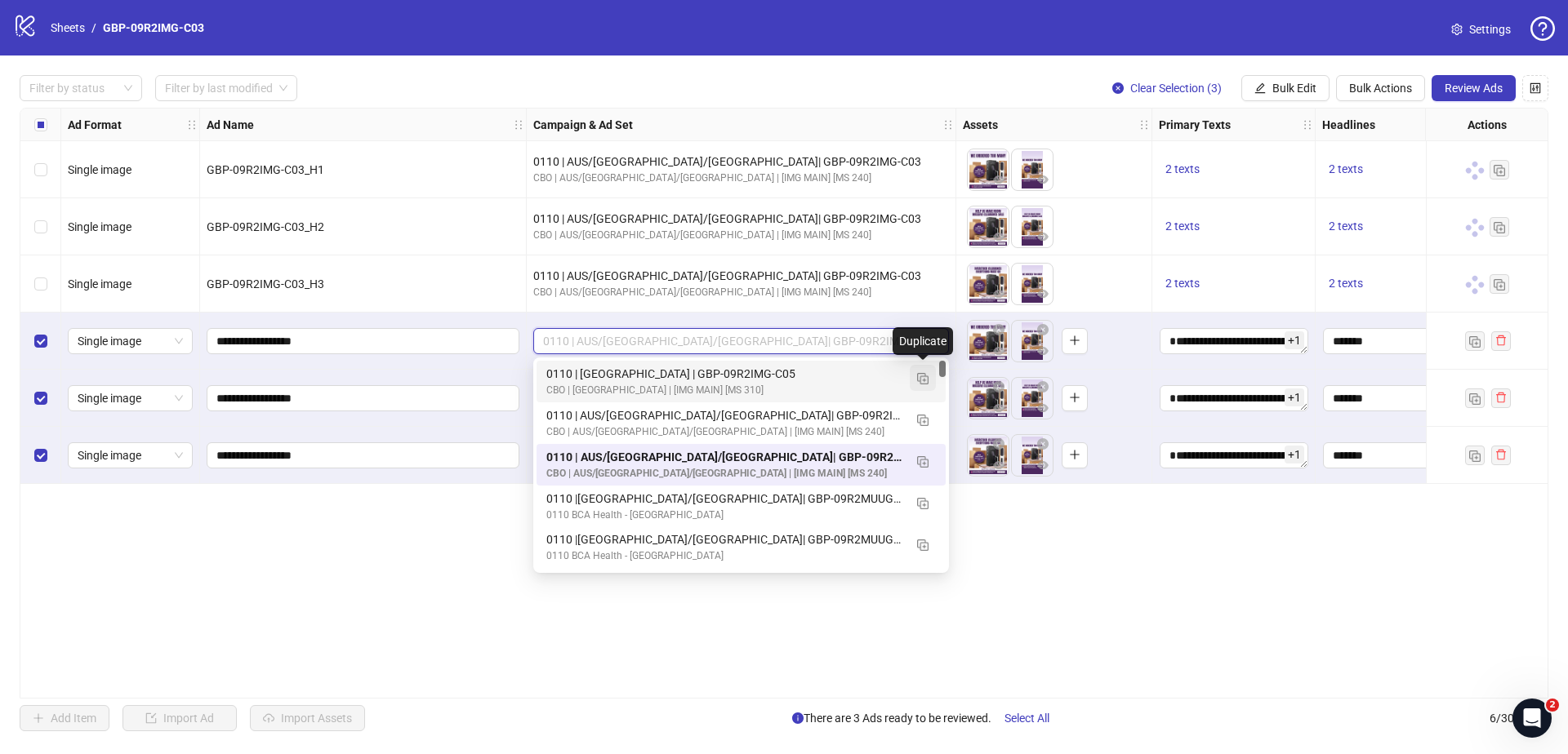
click at [924, 378] on img "button" at bounding box center [923, 379] width 12 height 12
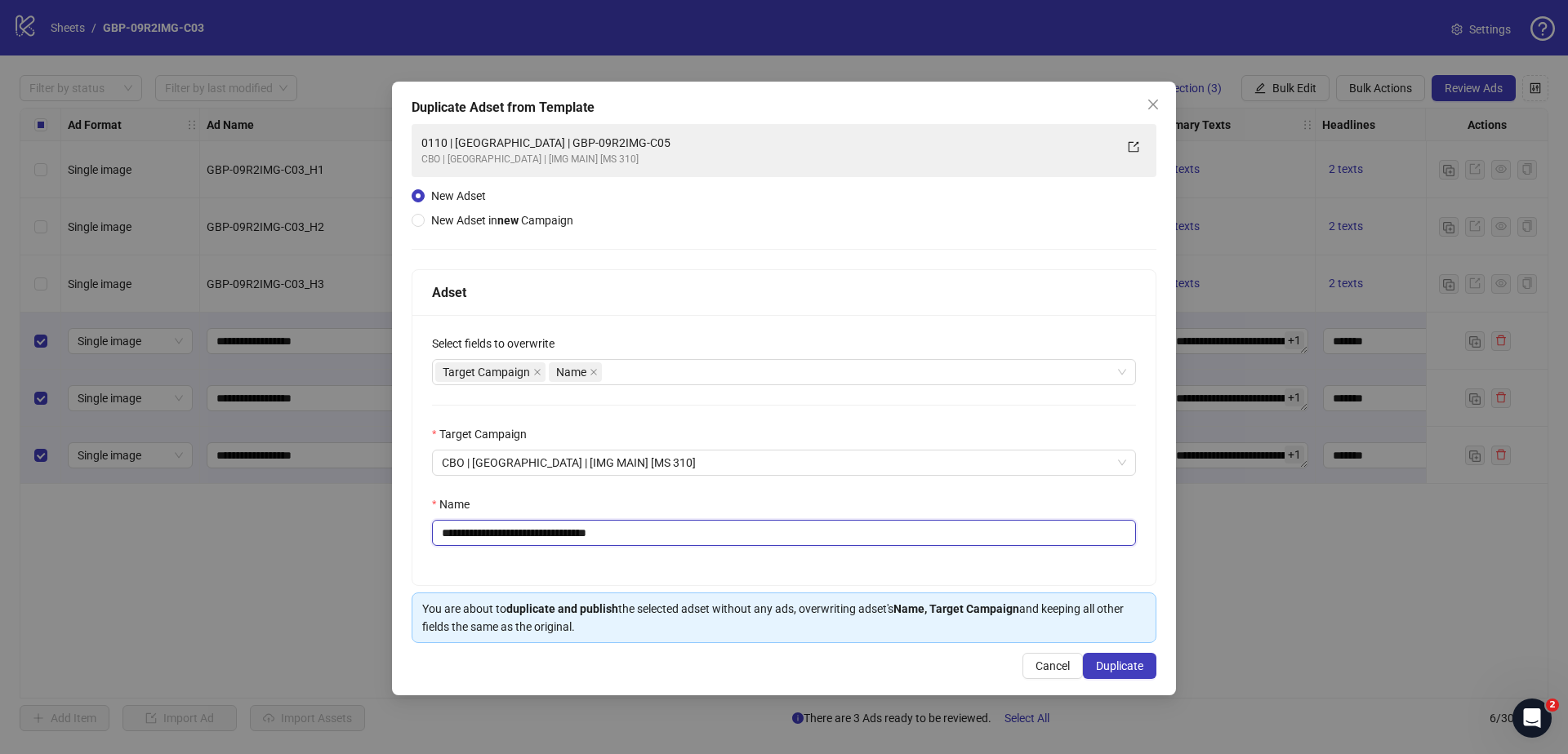
click at [558, 538] on input "**********" at bounding box center [784, 533] width 704 height 26
drag, startPoint x: 507, startPoint y: 533, endPoint x: 786, endPoint y: 531, distance: 279.0
click at [786, 531] on input "**********" at bounding box center [784, 533] width 704 height 26
paste input "text"
type input "**********"
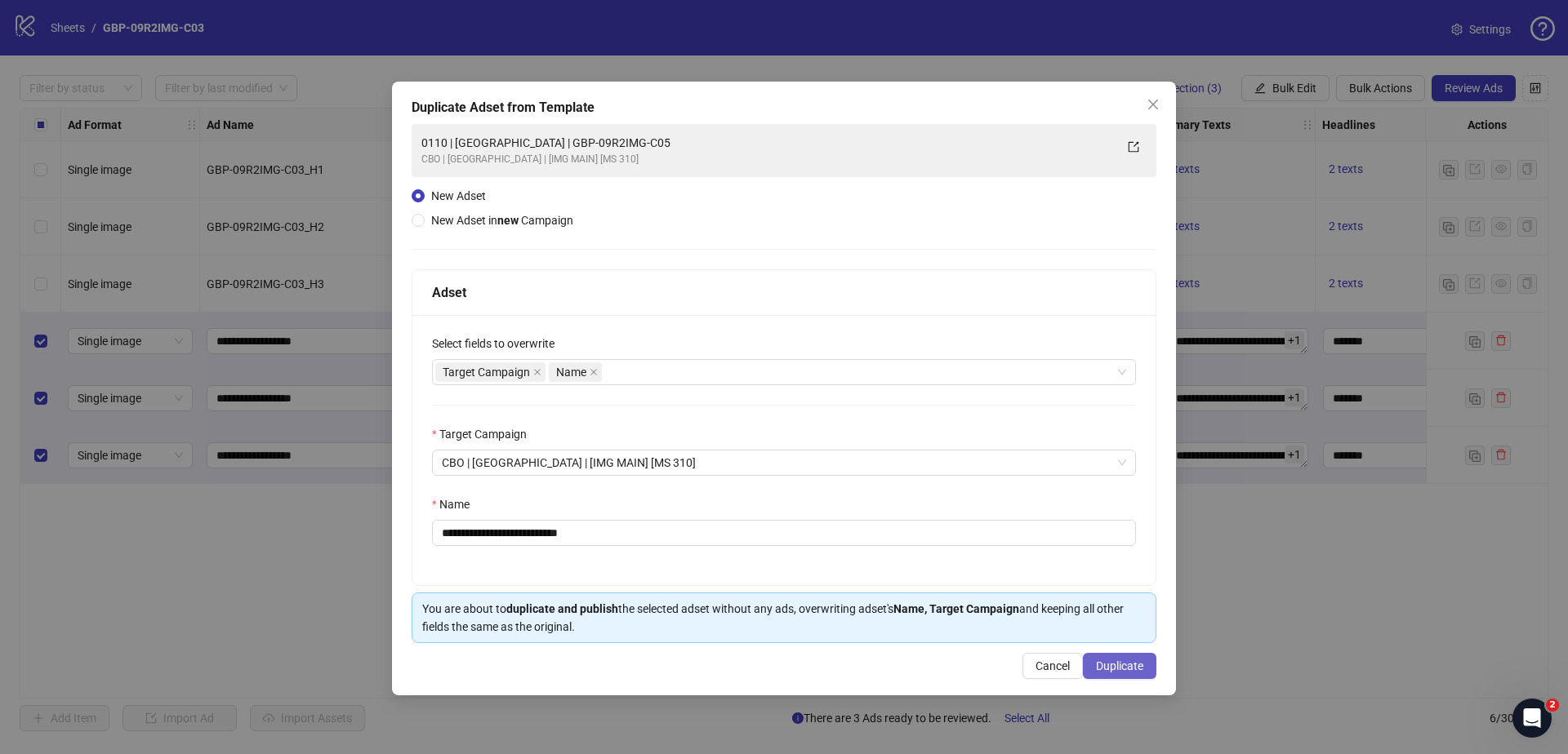
click at [1119, 668] on span "Duplicate" at bounding box center [1120, 665] width 47 height 13
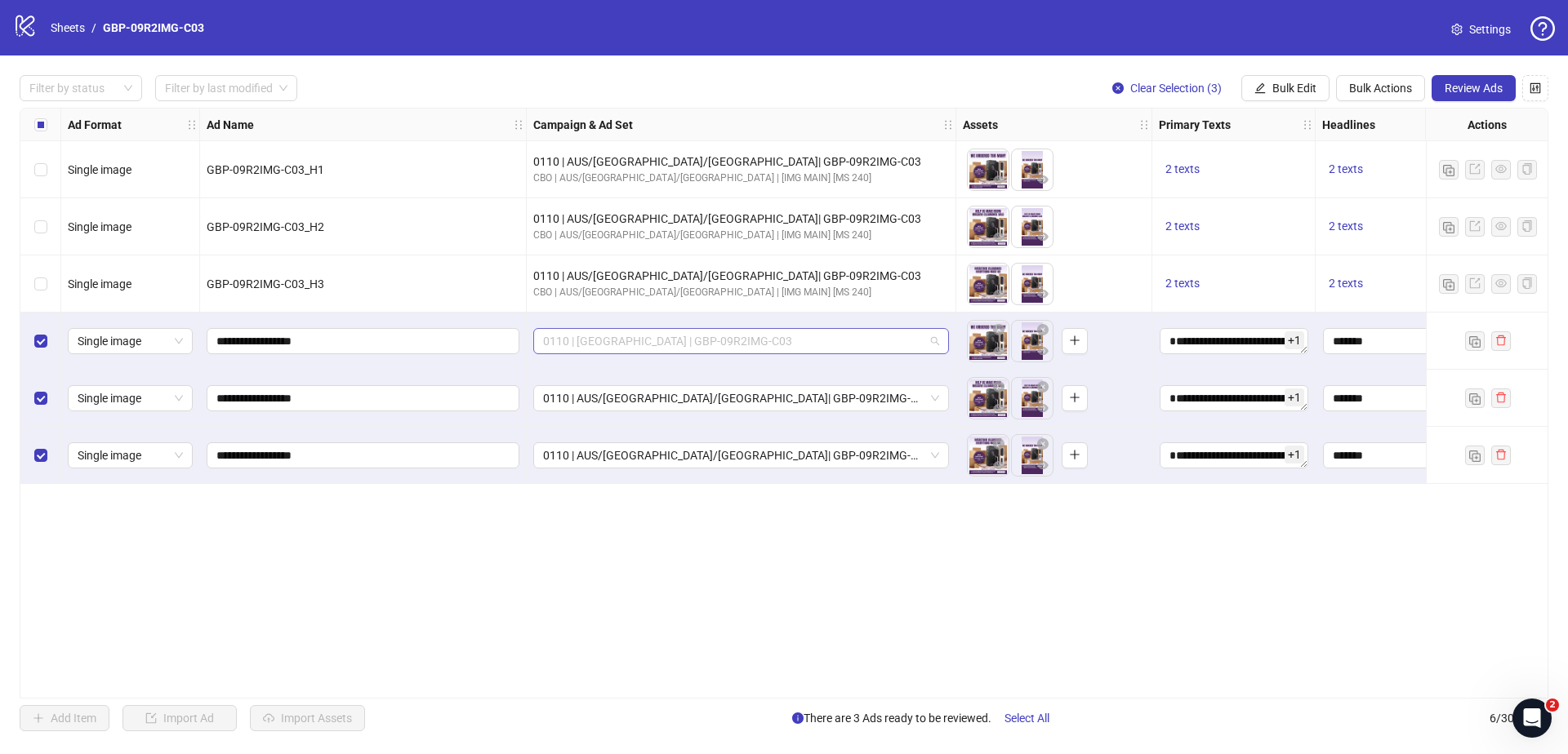
click at [853, 351] on span "0110 | [GEOGRAPHIC_DATA] | GBP-09R2IMG-C03" at bounding box center [741, 341] width 396 height 25
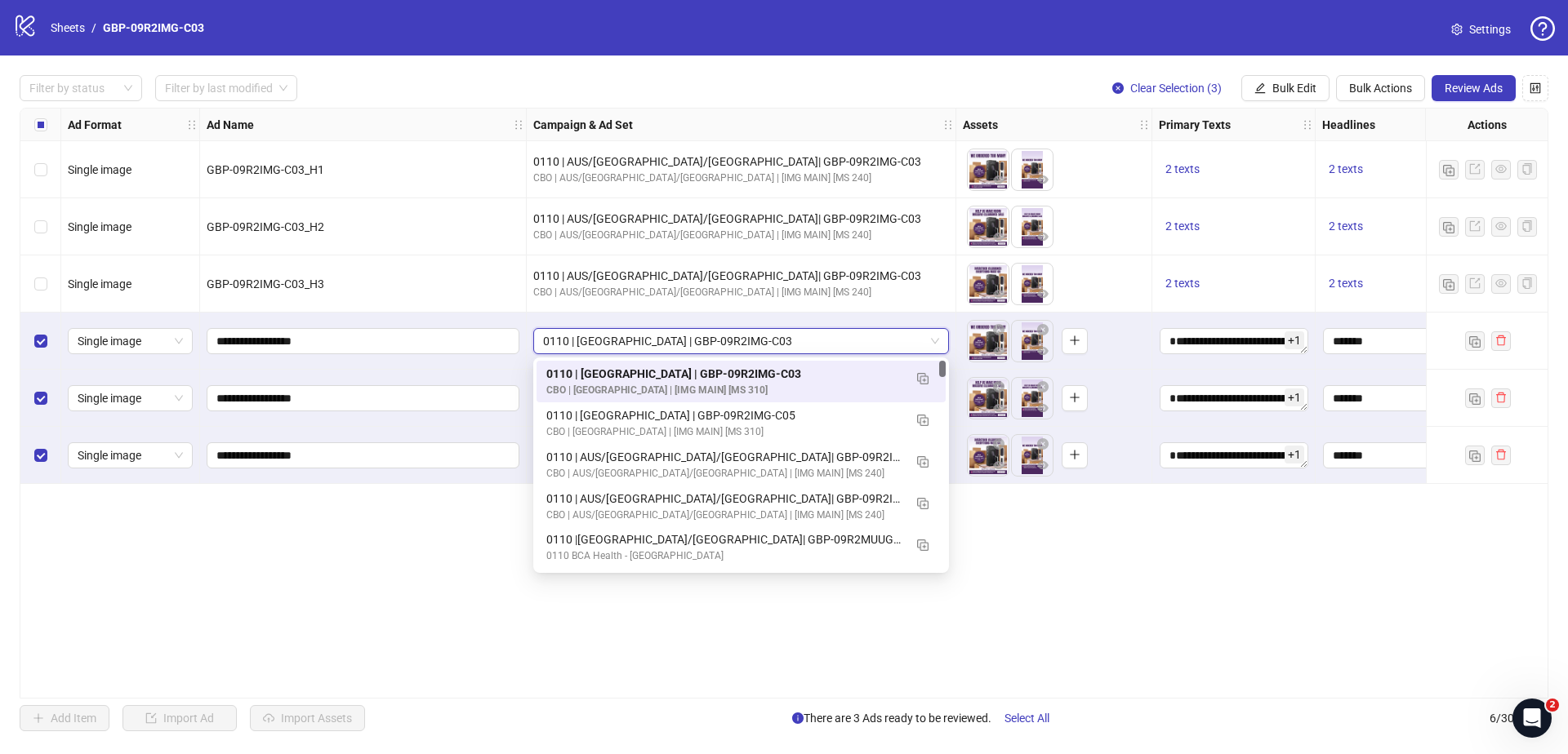
drag, startPoint x: 1129, startPoint y: 613, endPoint x: 1209, endPoint y: 426, distance: 203.4
click at [1129, 613] on div "**********" at bounding box center [783, 402] width 1528 height 591
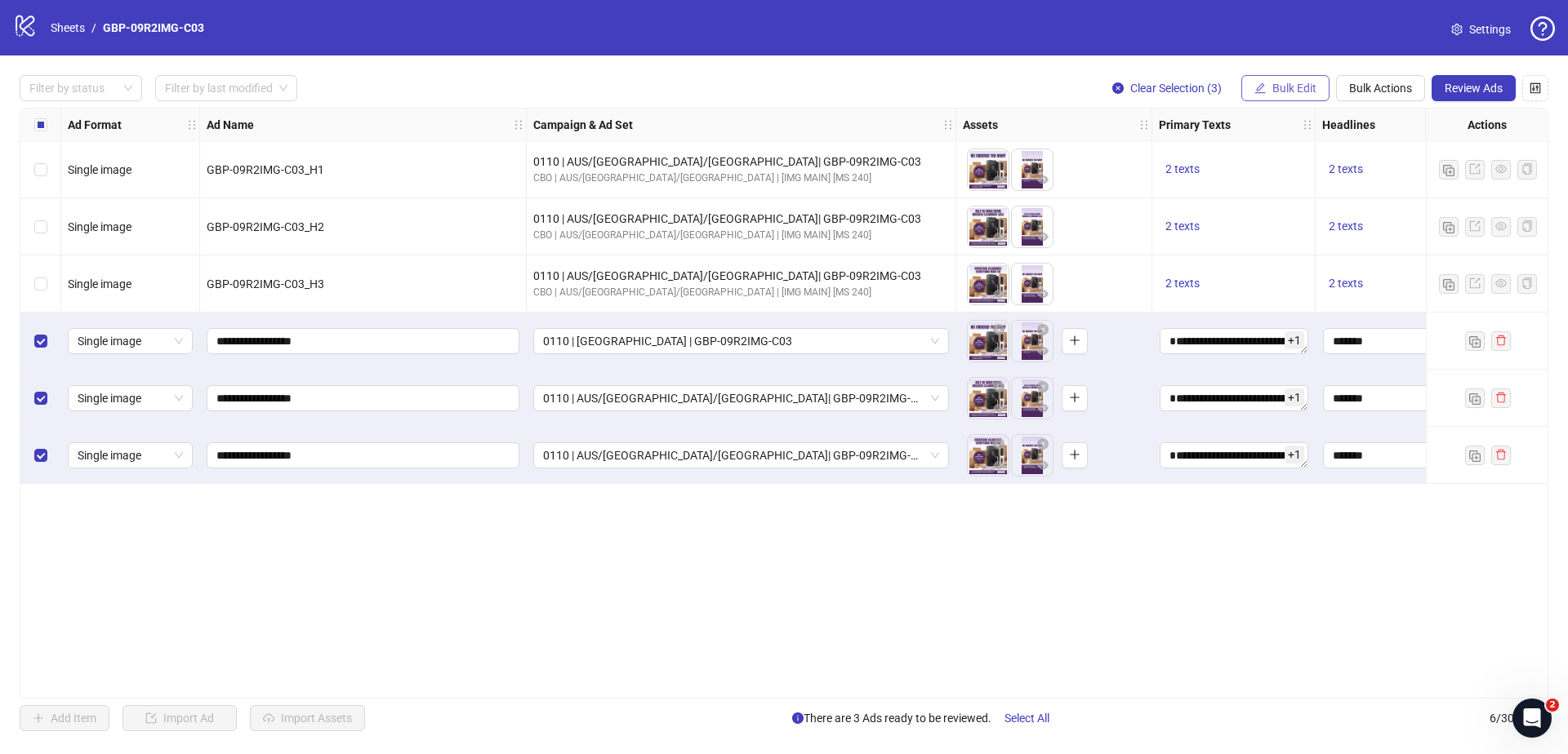
click at [1285, 83] on span "Bulk Edit" at bounding box center [1294, 88] width 44 height 13
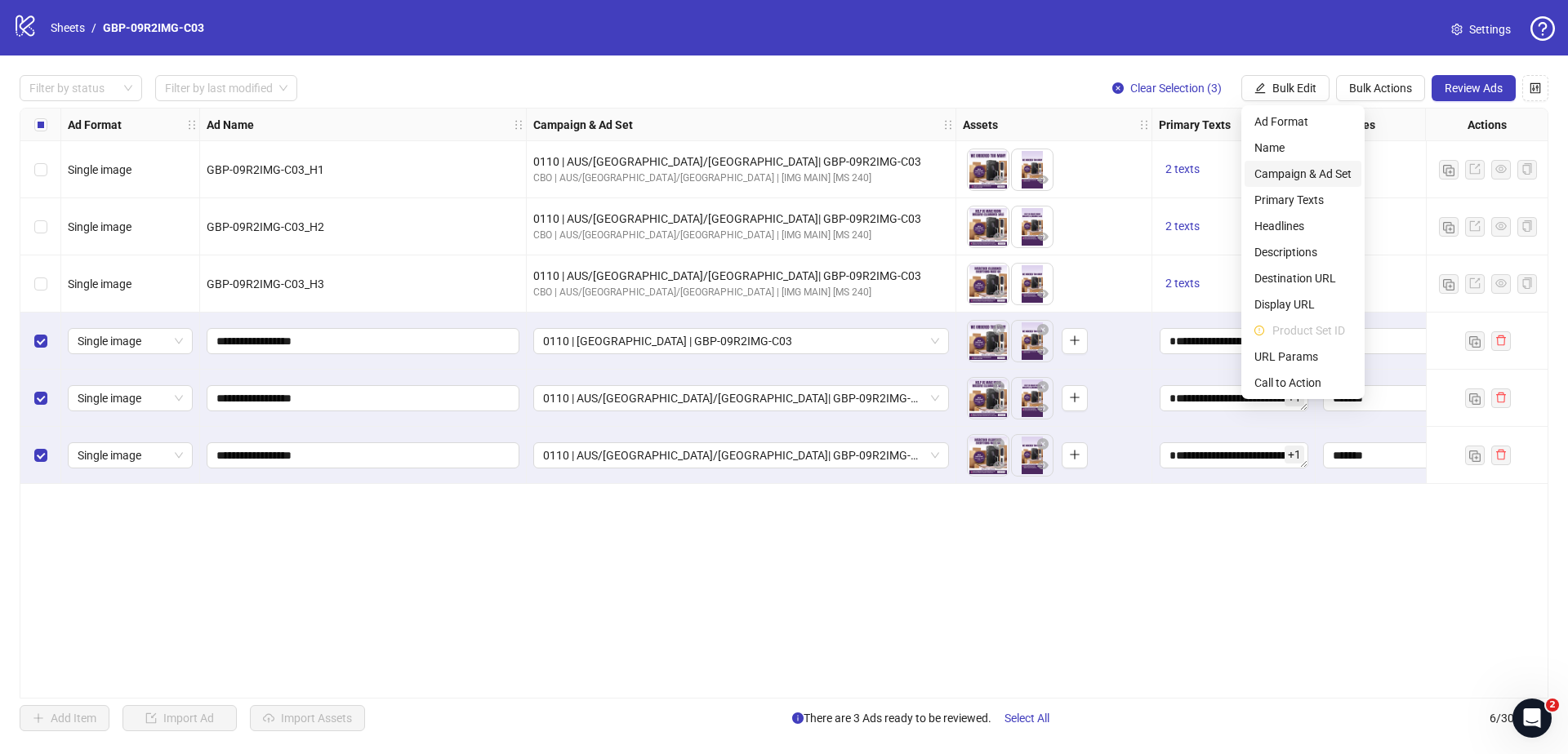
click at [1319, 172] on span "Campaign & Ad Set" at bounding box center [1302, 173] width 97 height 18
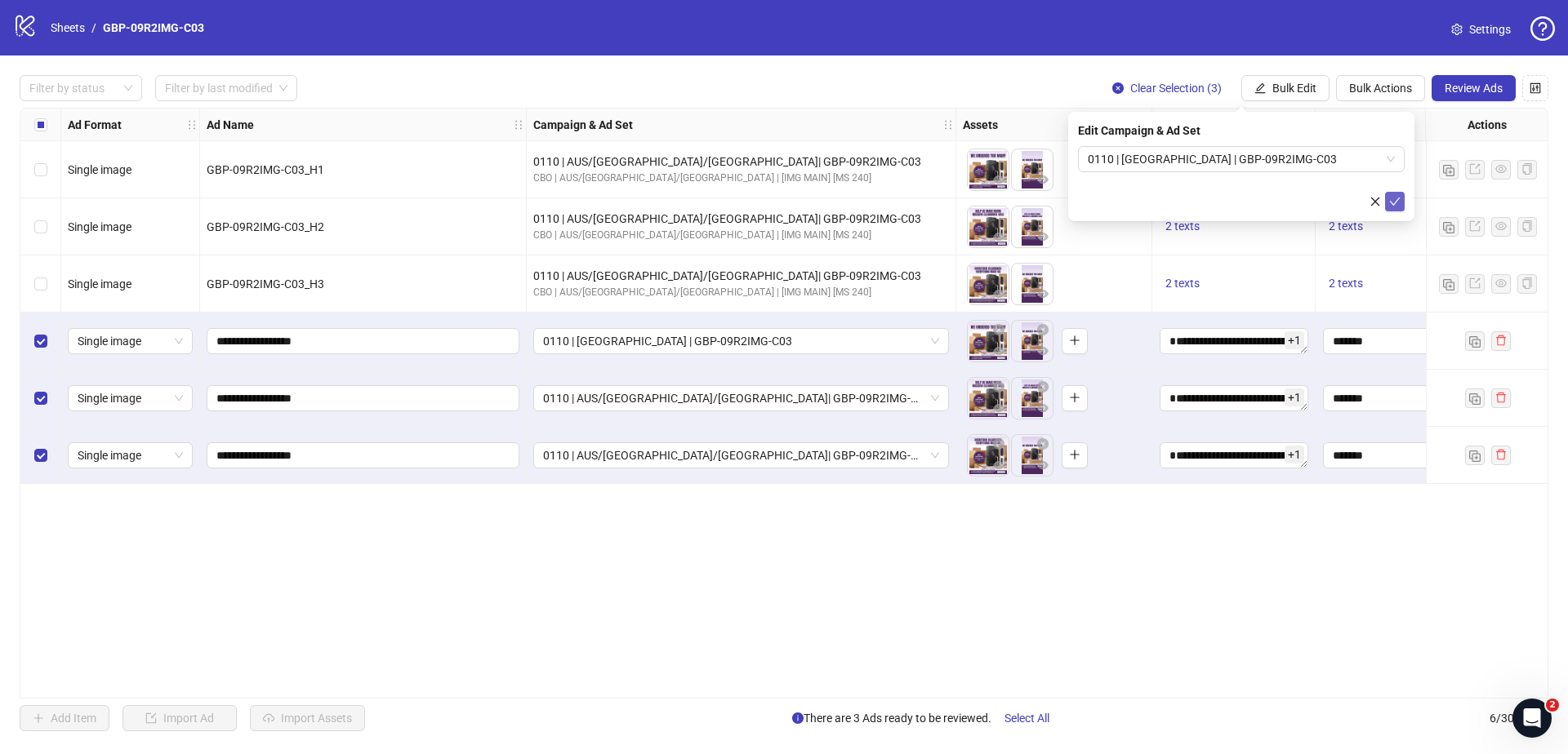
click at [1396, 199] on icon "check" at bounding box center [1395, 202] width 11 height 8
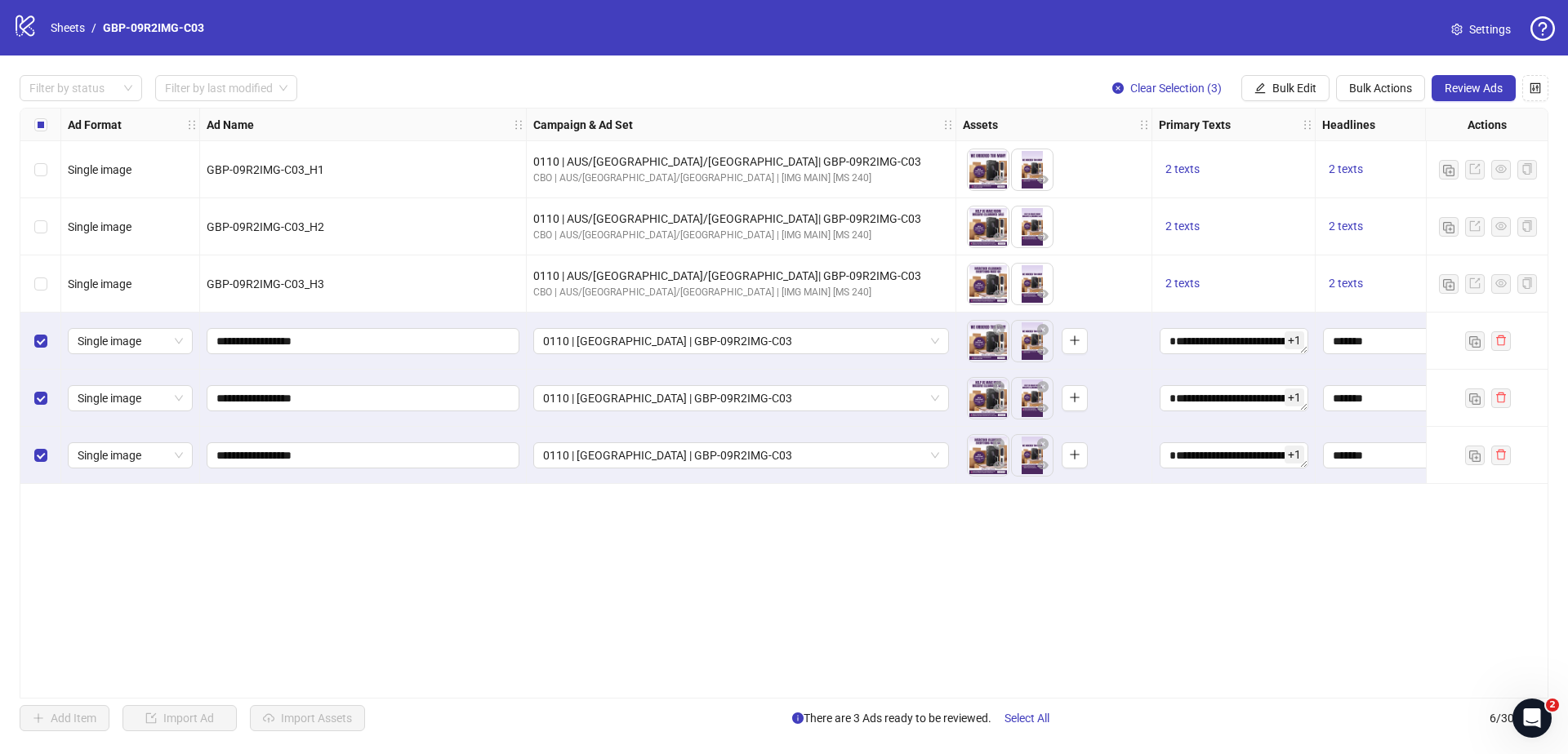
click at [841, 691] on div "**********" at bounding box center [783, 402] width 1528 height 591
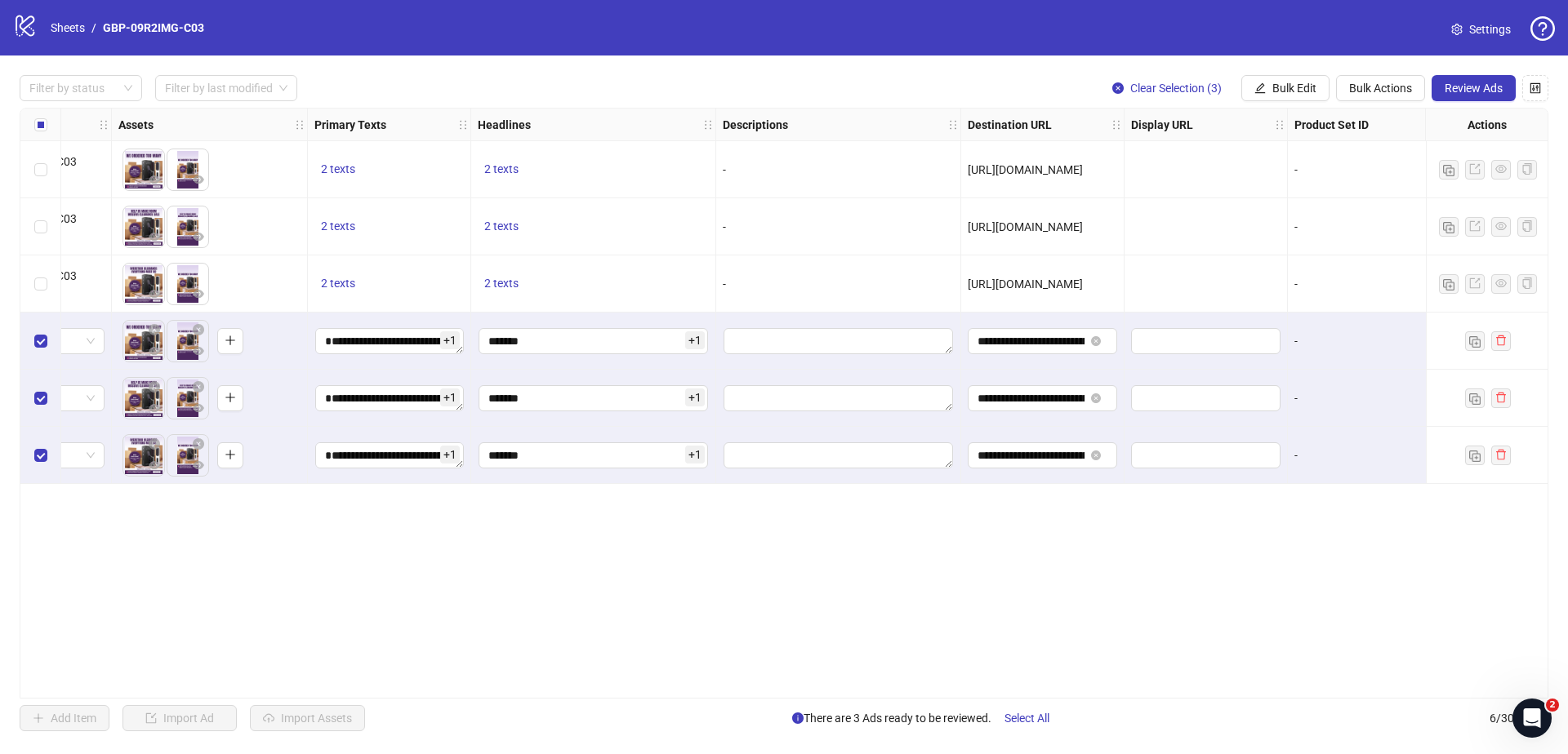
scroll to position [0, 965]
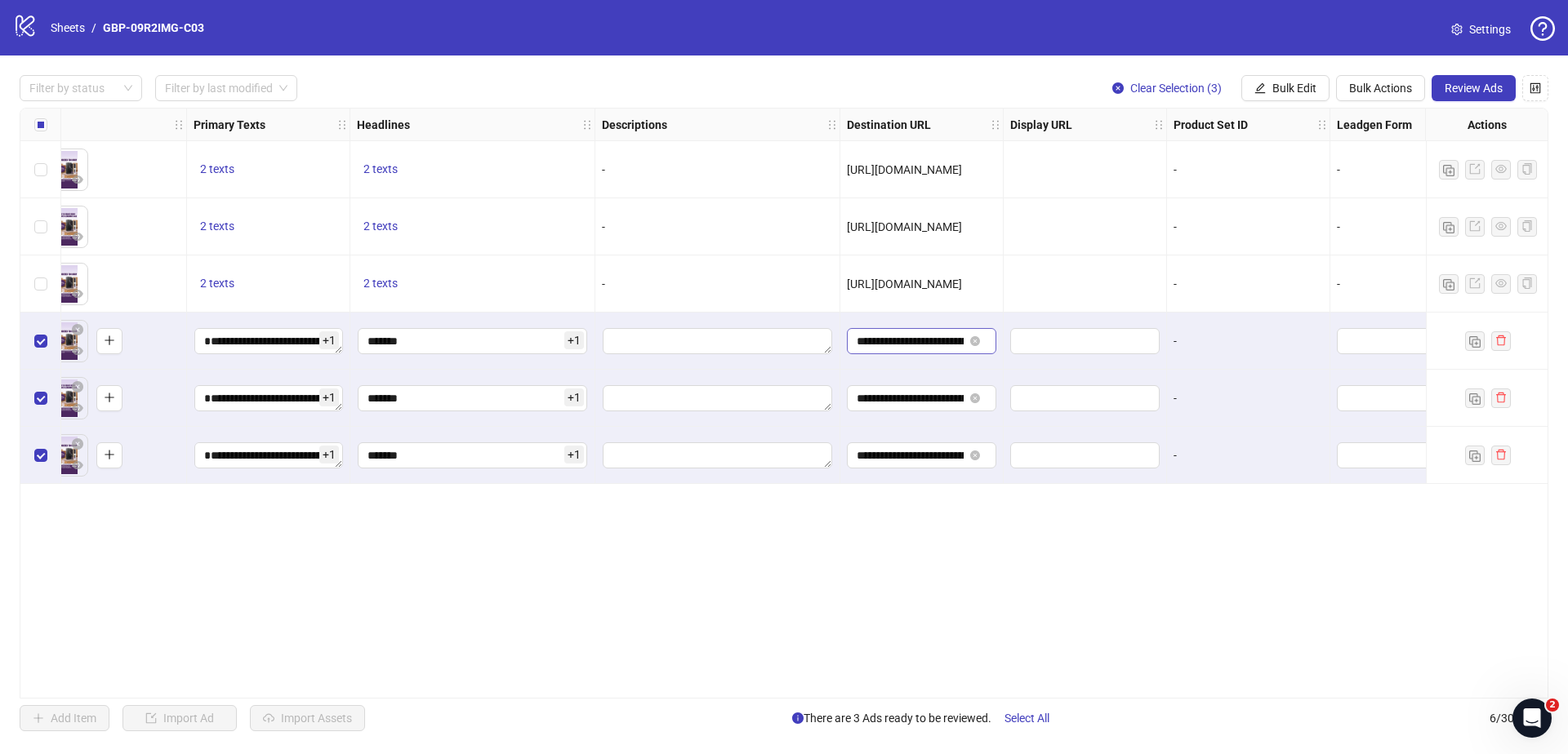
click at [976, 335] on span at bounding box center [976, 341] width 19 height 18
click at [912, 341] on input "**********" at bounding box center [910, 341] width 107 height 18
click at [973, 338] on icon "close-circle" at bounding box center [976, 341] width 10 height 10
click at [931, 344] on input "text" at bounding box center [905, 341] width 96 height 18
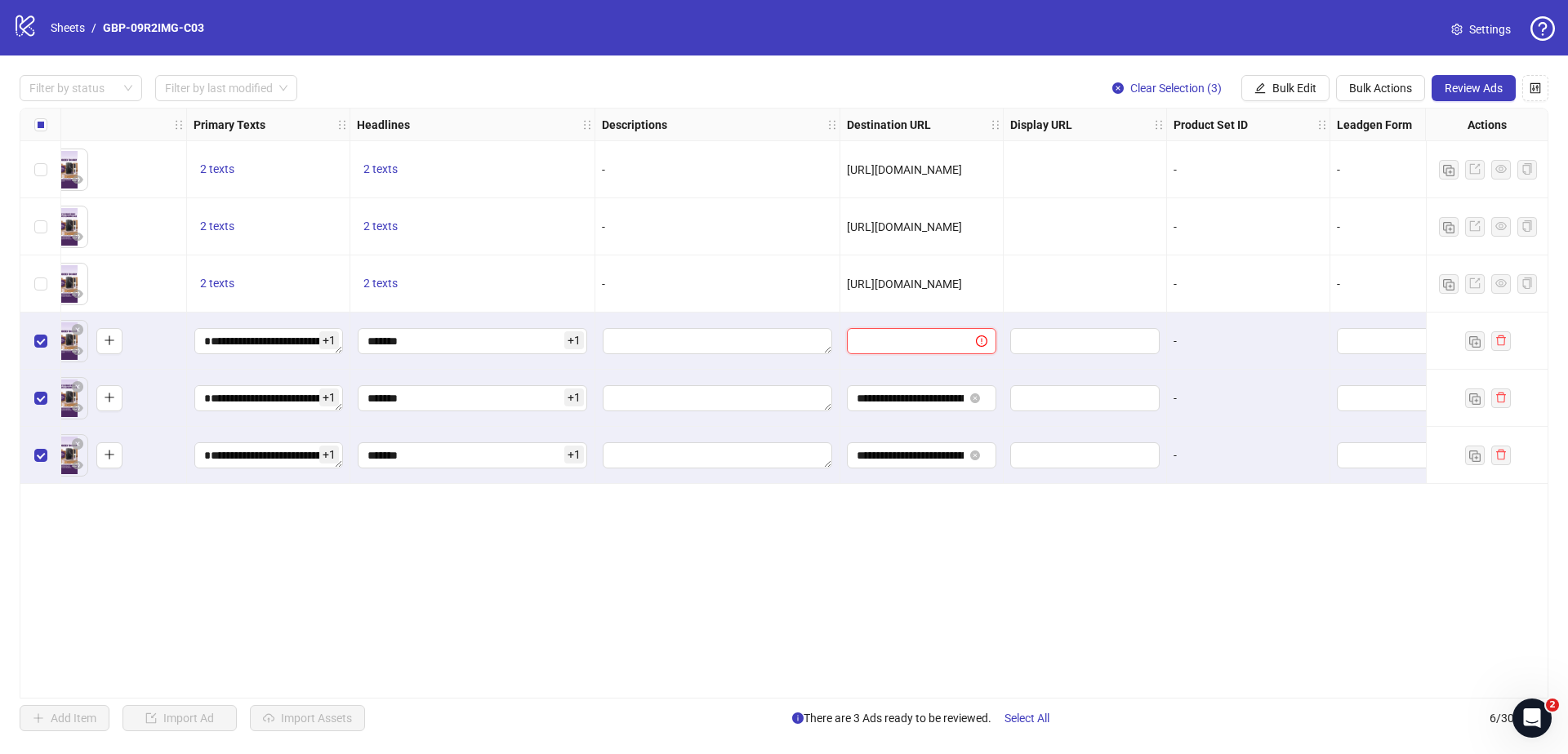
paste input "**********"
type input "**********"
click at [1282, 86] on span "Bulk Edit" at bounding box center [1294, 88] width 44 height 13
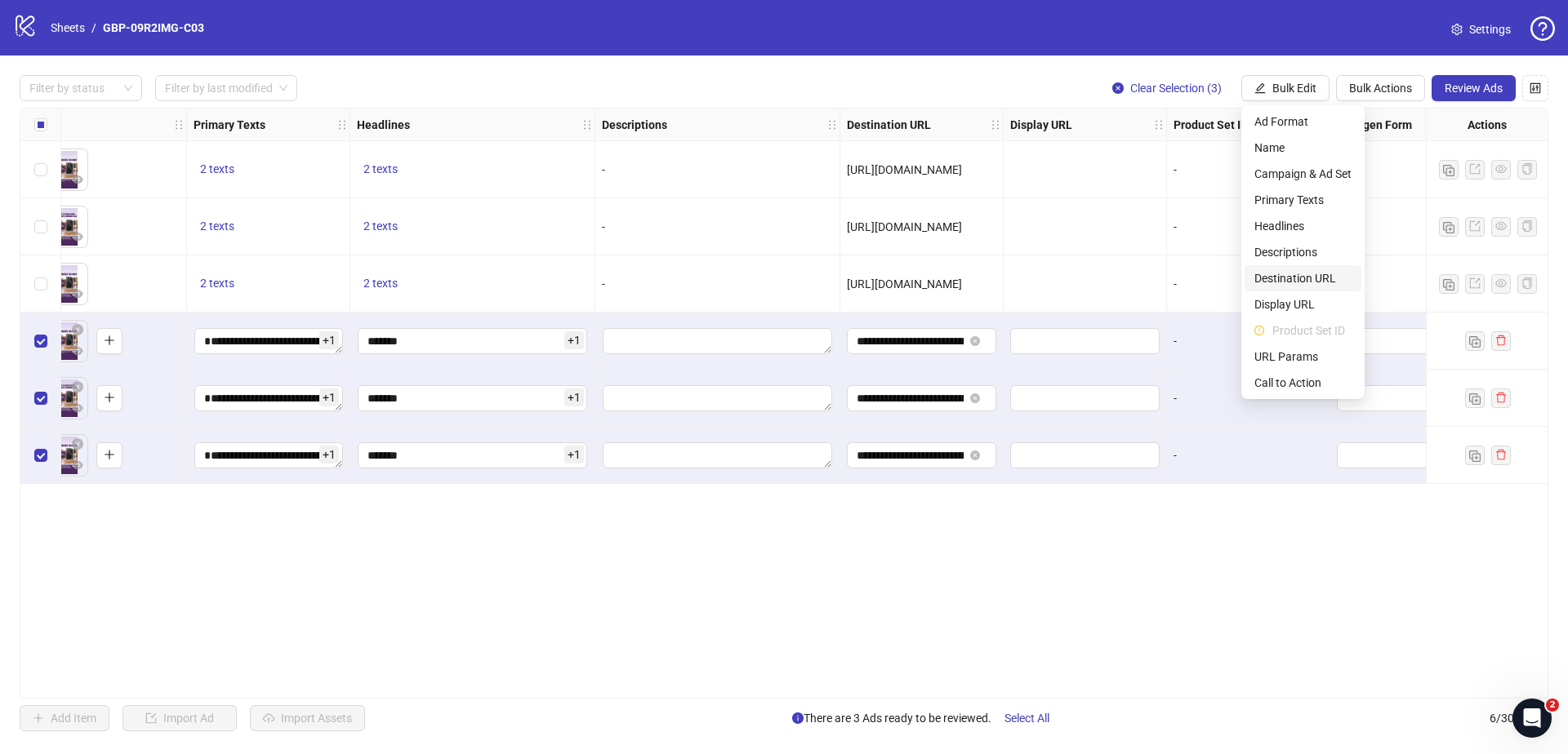
click at [1307, 276] on span "Destination URL" at bounding box center [1302, 278] width 97 height 18
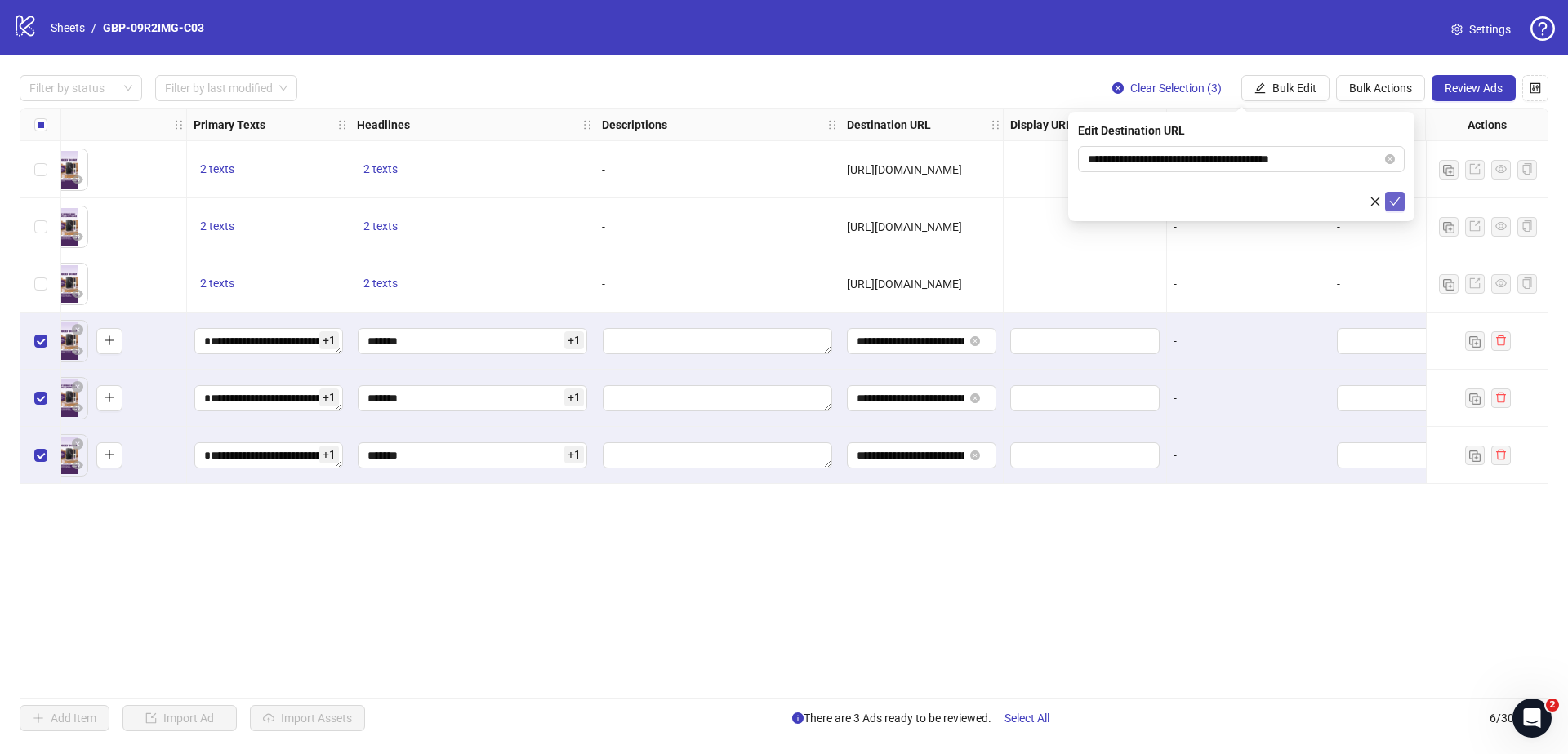
click at [1400, 194] on button "submit" at bounding box center [1394, 201] width 19 height 19
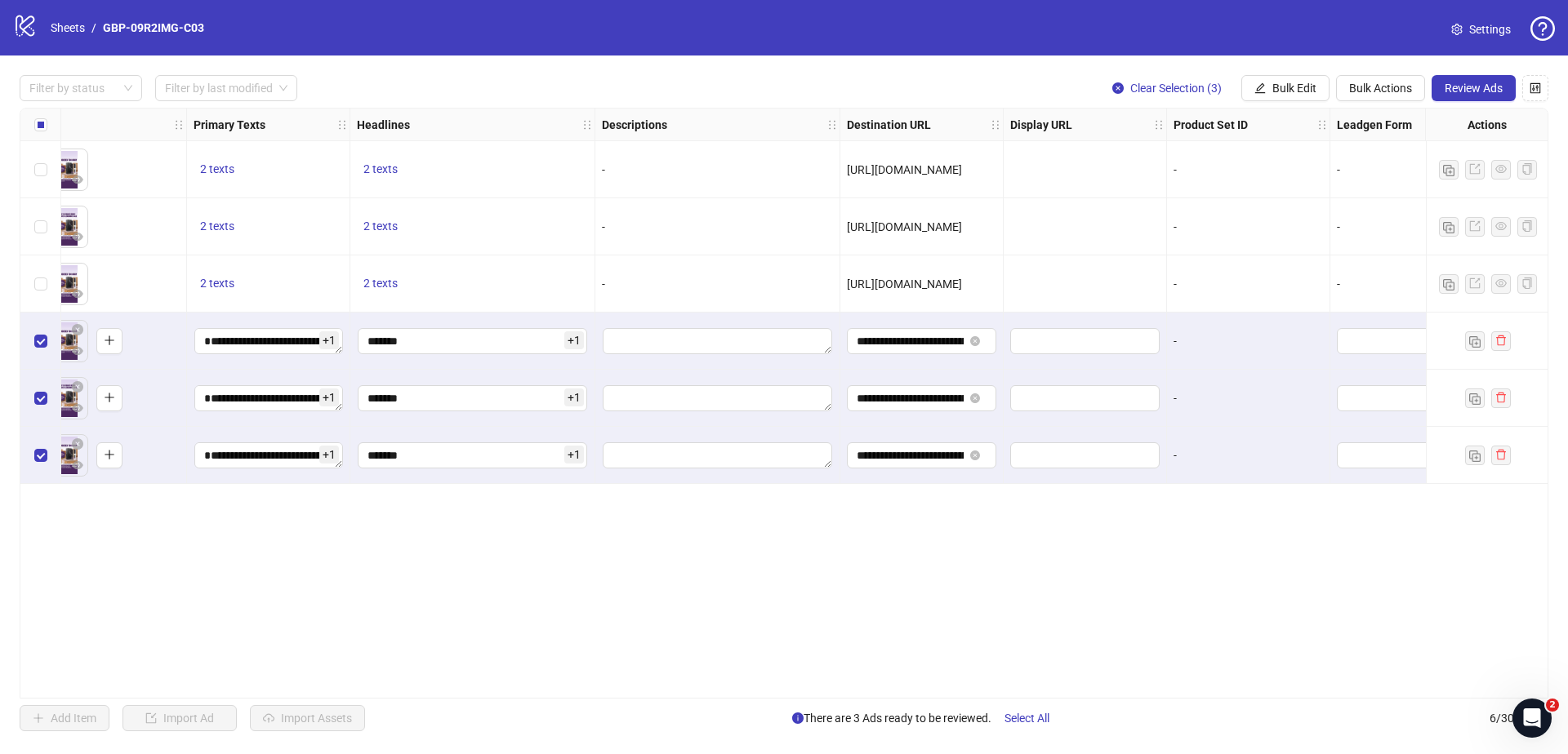
click at [1116, 680] on div "Ad Format Ad Name Campaign & Ad Set Assets Primary Texts Headlines Descriptions…" at bounding box center [783, 402] width 1528 height 591
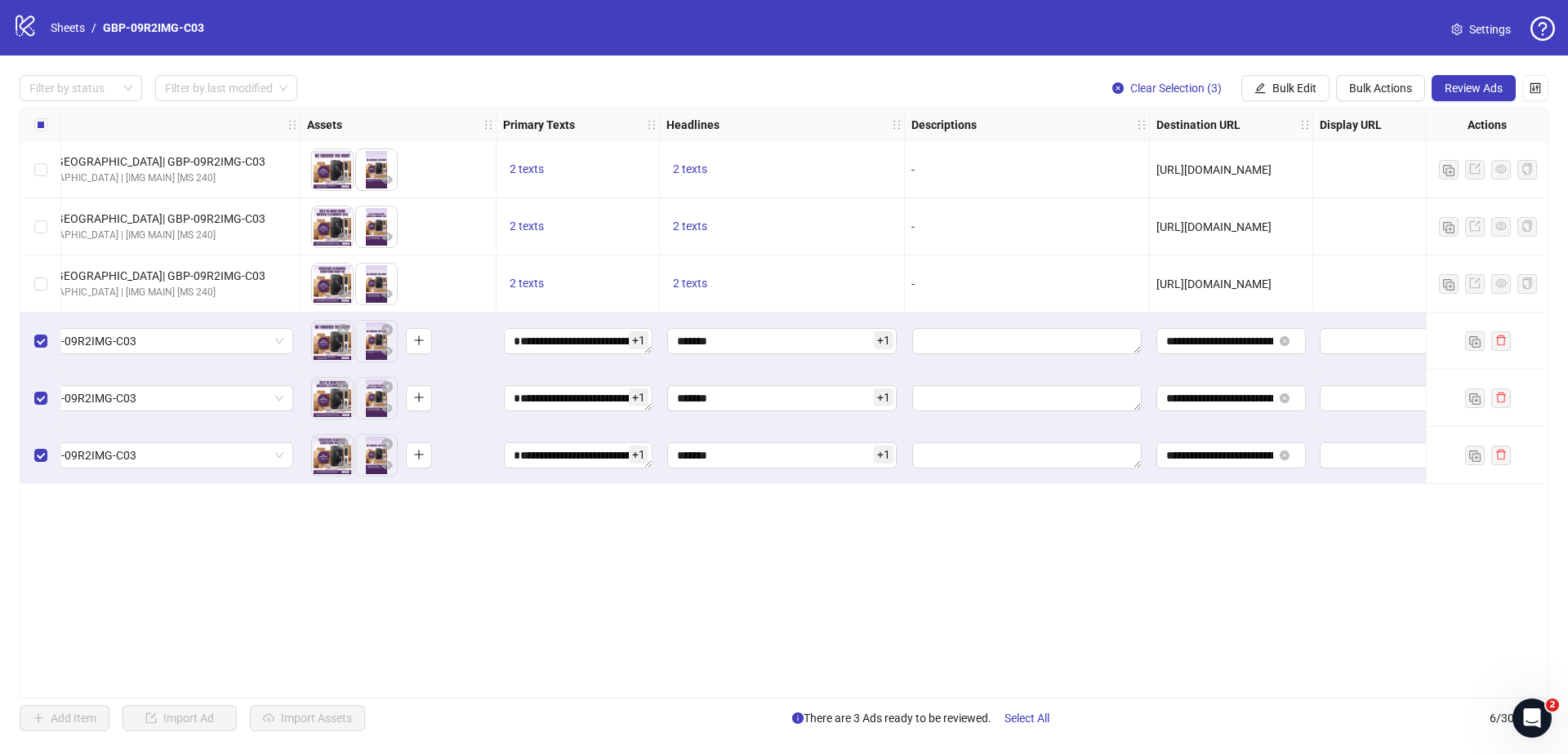
scroll to position [0, 596]
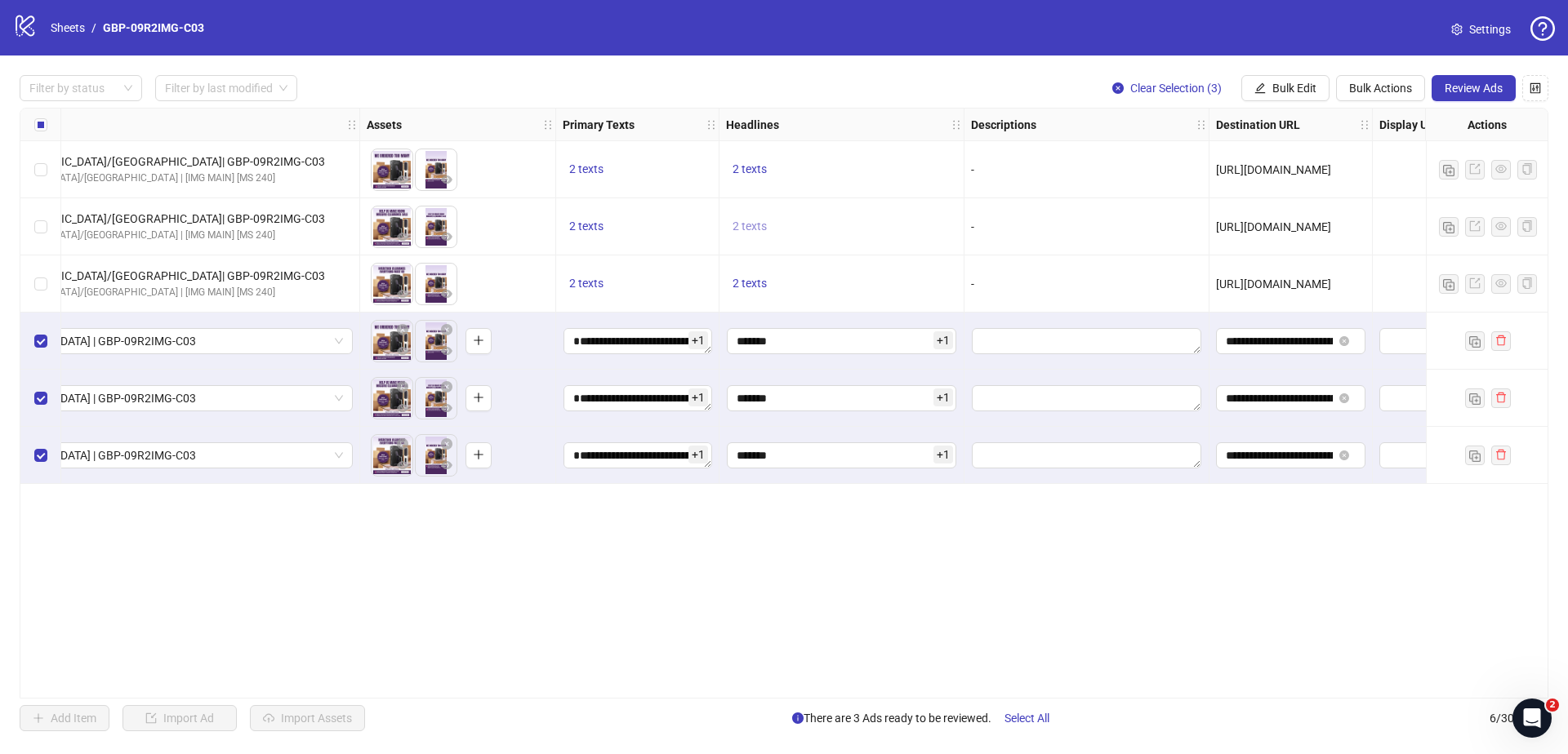
click at [756, 227] on span "2 texts" at bounding box center [749, 226] width 35 height 13
click at [988, 202] on div "50% OFF" at bounding box center [913, 213] width 204 height 26
click at [1007, 210] on icon "caret-right" at bounding box center [1003, 214] width 12 height 12
click at [597, 222] on span "2 texts" at bounding box center [586, 226] width 35 height 13
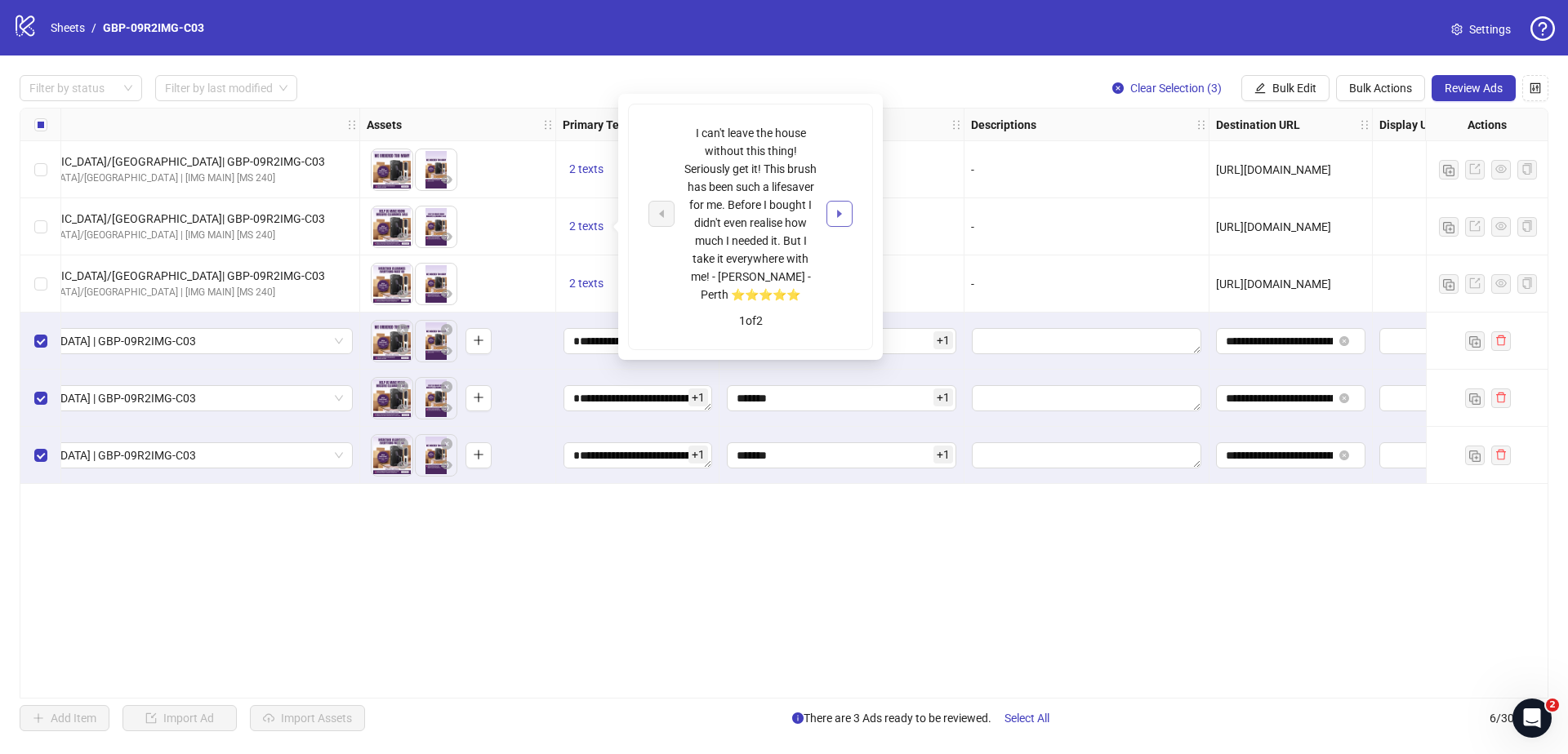
click at [834, 208] on icon "caret-right" at bounding box center [840, 214] width 12 height 12
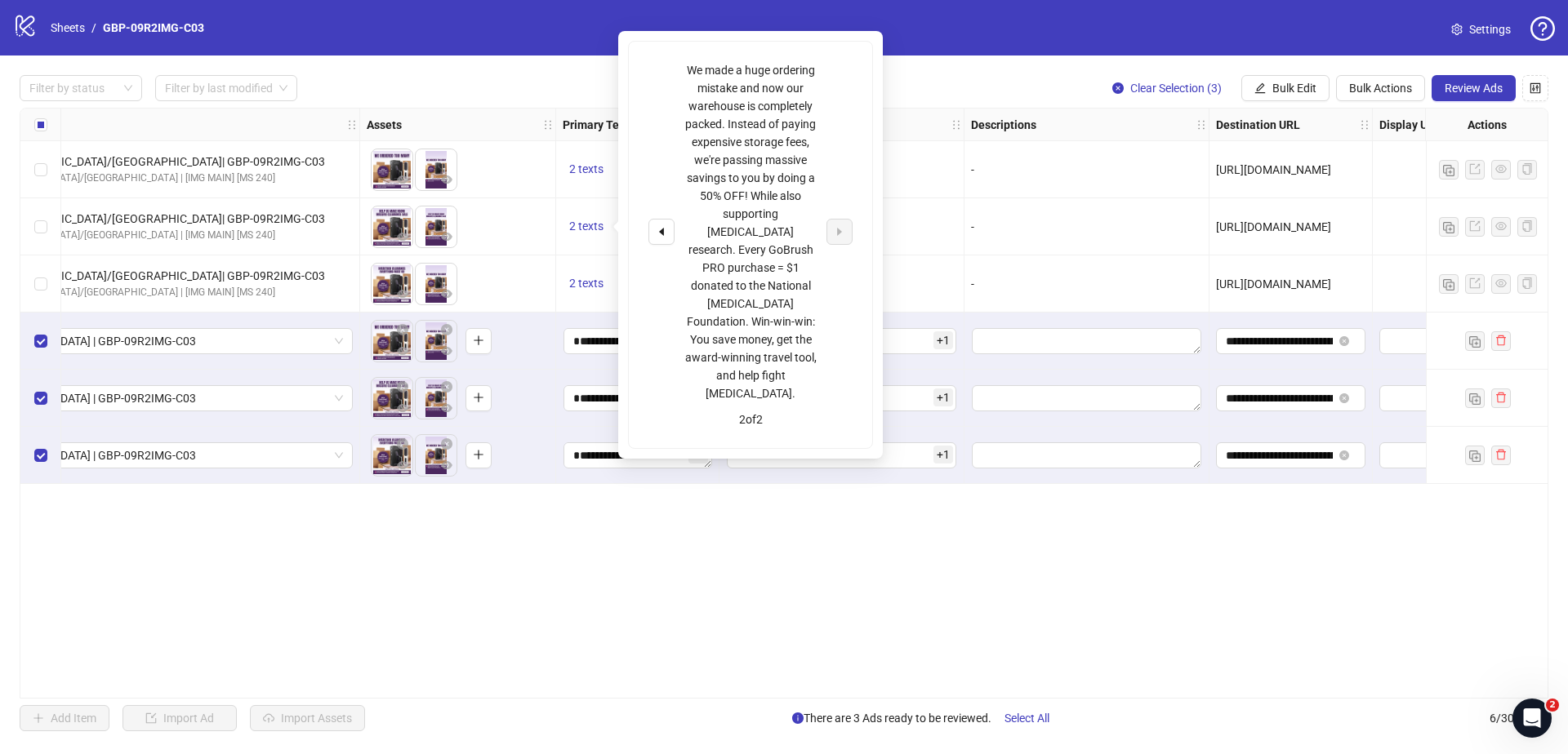
click at [918, 522] on div "Ad Format Ad Name Campaign & Ad Set Assets Primary Texts Headlines Descriptions…" at bounding box center [783, 402] width 1528 height 591
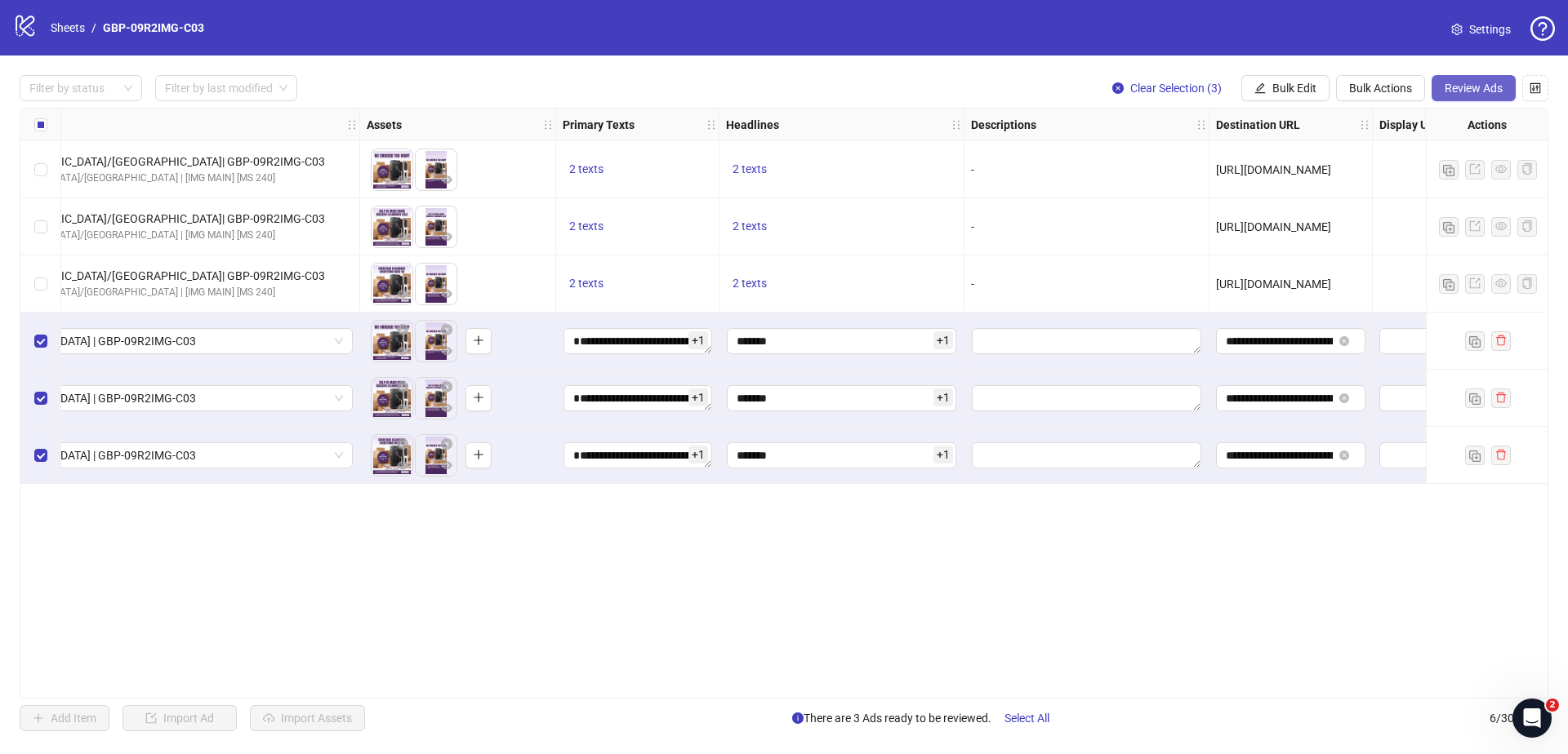
click at [1439, 91] on button "Review Ads" at bounding box center [1472, 88] width 84 height 26
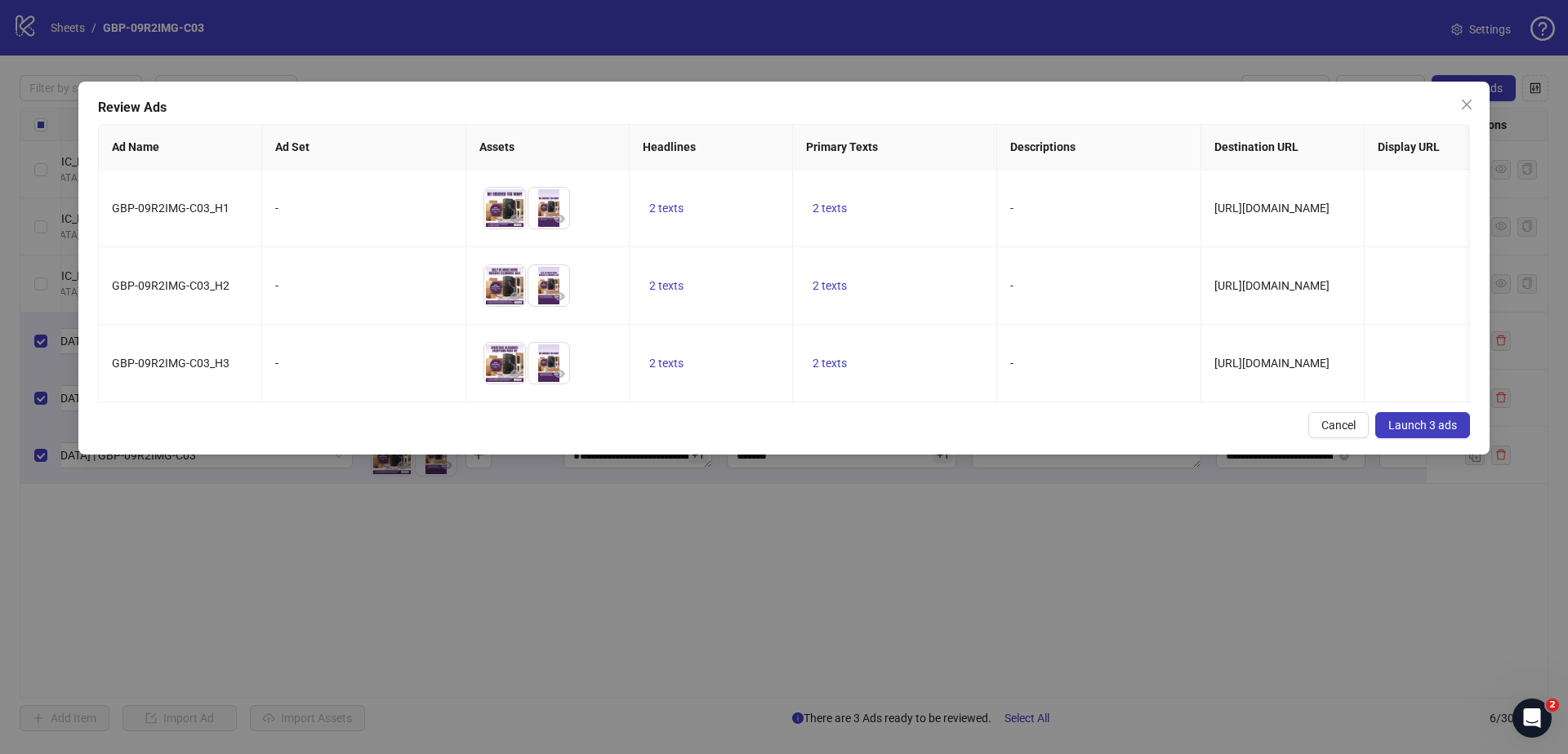
click at [1420, 432] on span "Launch 3 ads" at bounding box center [1422, 424] width 69 height 13
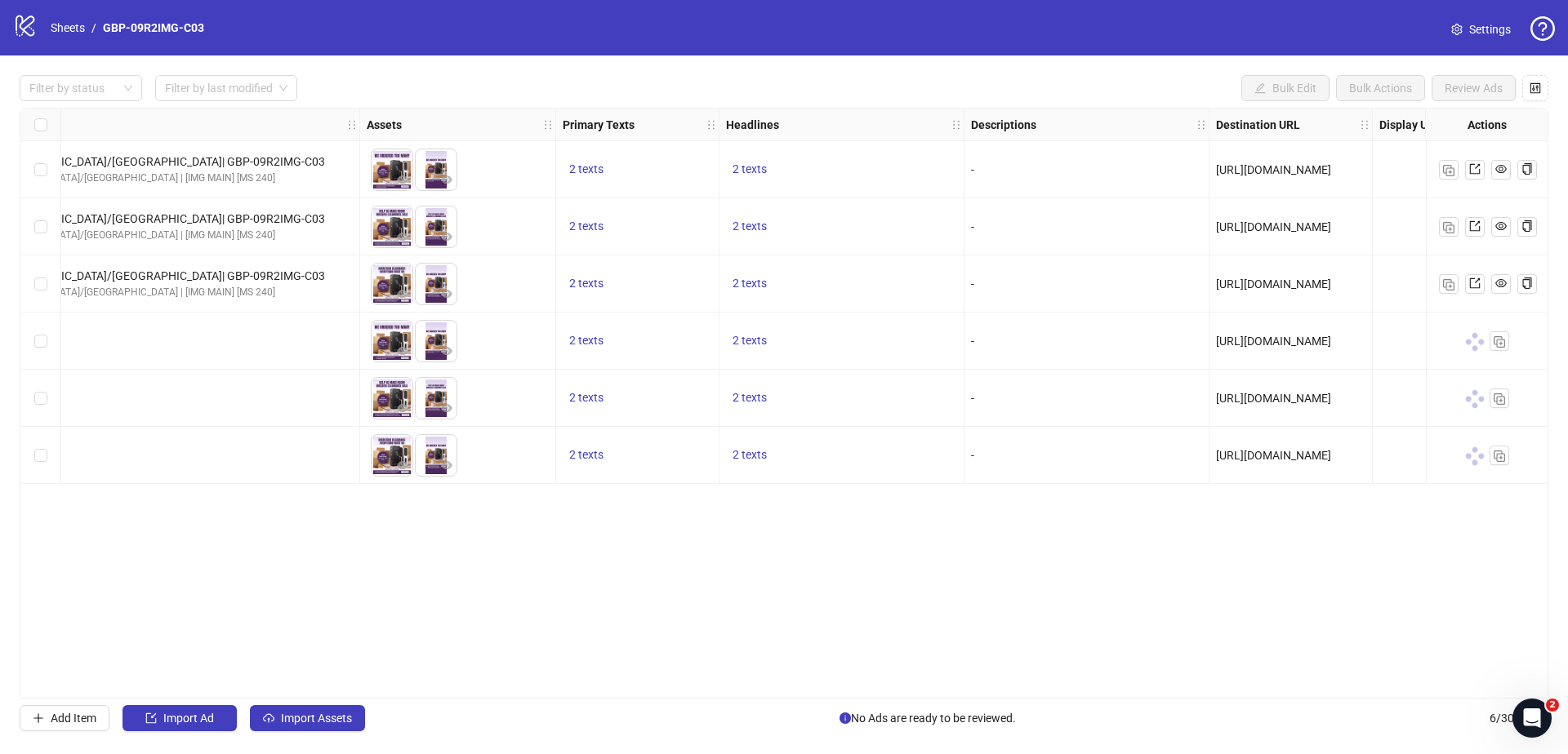
click at [224, 30] on div "logo/logo-mobile Sheets / GBP-09R2IMG-C03 Settings" at bounding box center [783, 27] width 1542 height 30
drag, startPoint x: 225, startPoint y: 29, endPoint x: 104, endPoint y: 30, distance: 121.0
click at [104, 30] on div "logo/logo-mobile Sheets / GBP-09R2IMG-C03 Settings" at bounding box center [783, 27] width 1542 height 30
copy link "GBP-09R2IMG-C03"
click at [58, 22] on link "Sheets" at bounding box center [68, 27] width 41 height 18
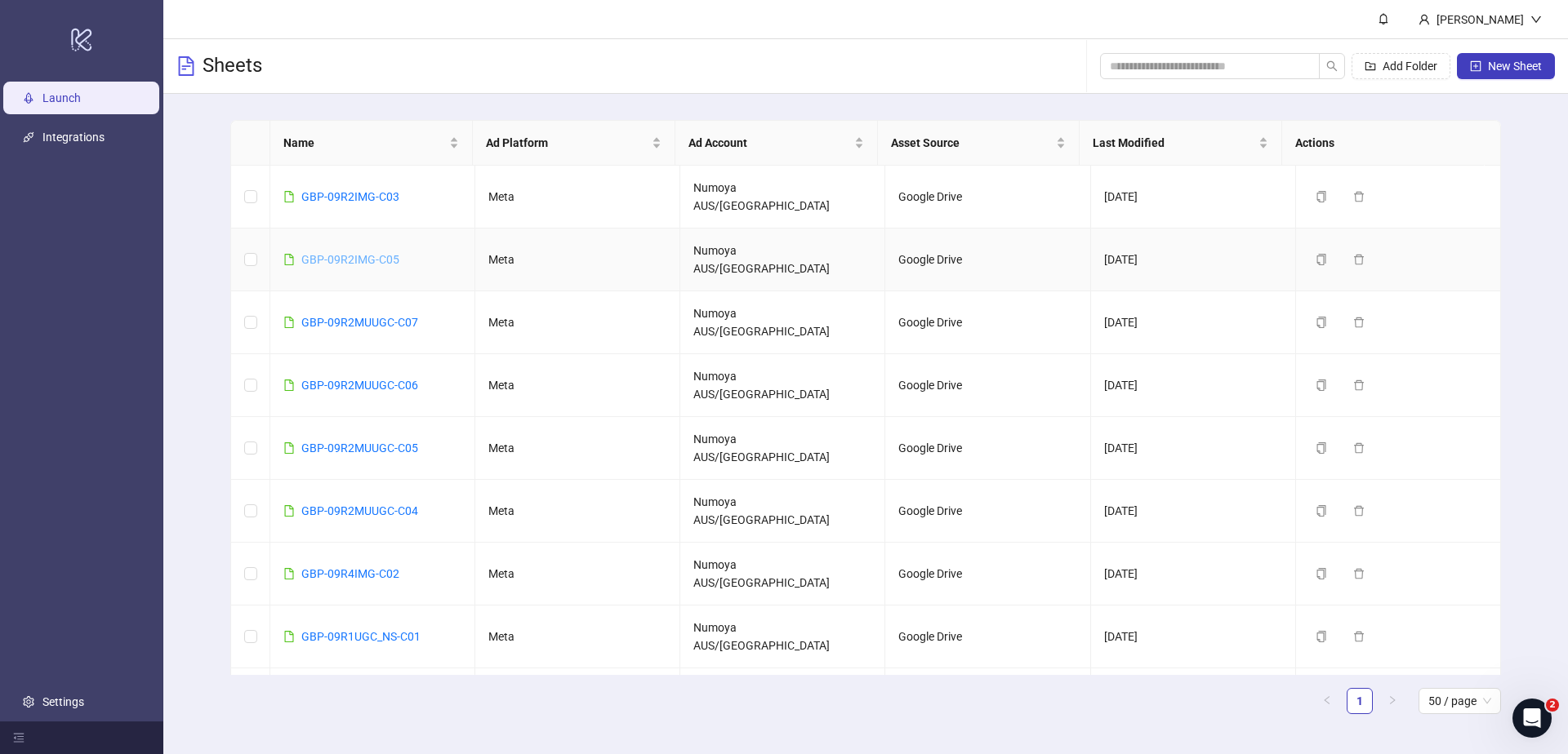
click at [384, 253] on link "GBP-09R2IMG-C05" at bounding box center [350, 259] width 98 height 13
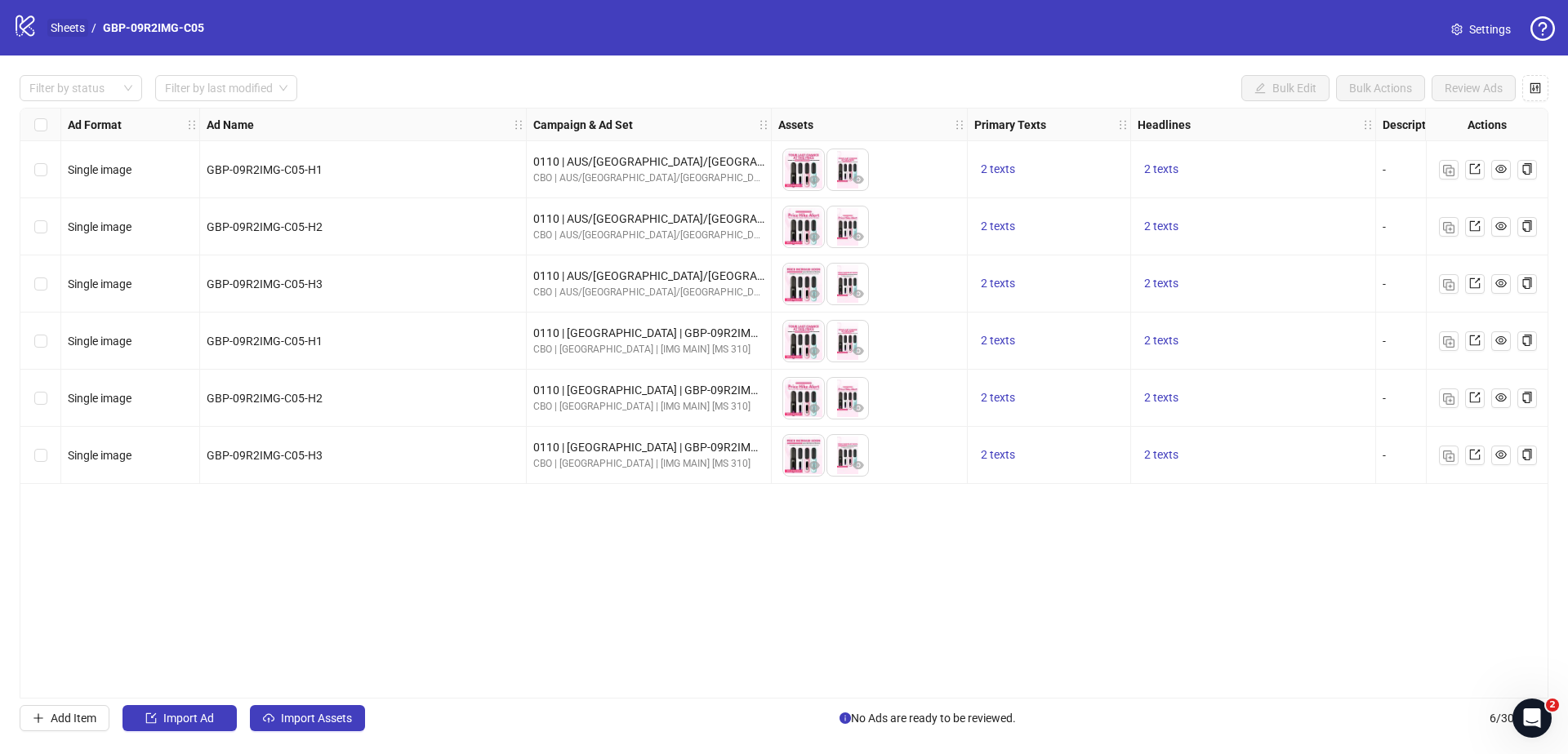
click at [69, 29] on link "Sheets" at bounding box center [68, 27] width 41 height 18
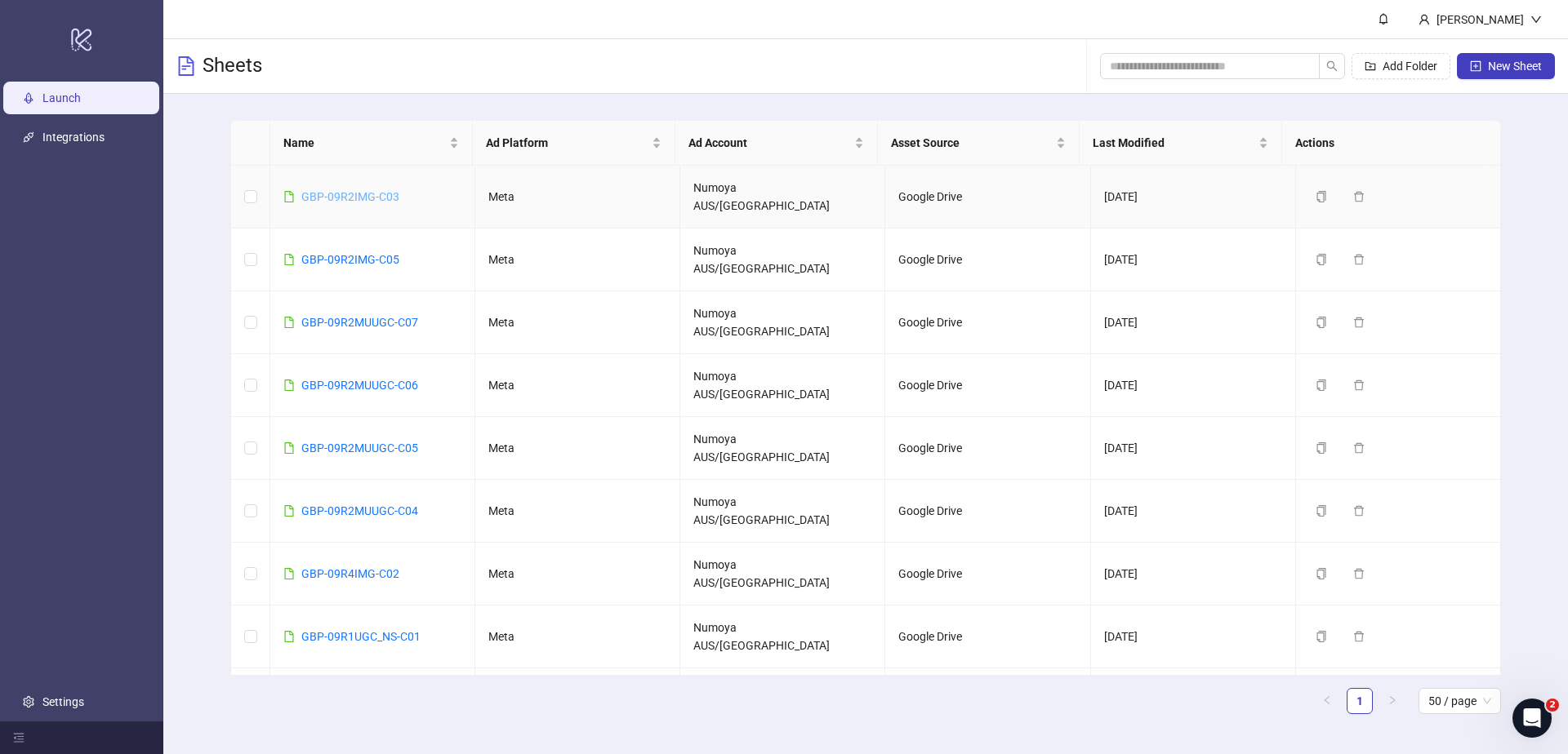
click at [348, 190] on link "GBP-09R2IMG-C03" at bounding box center [350, 196] width 98 height 13
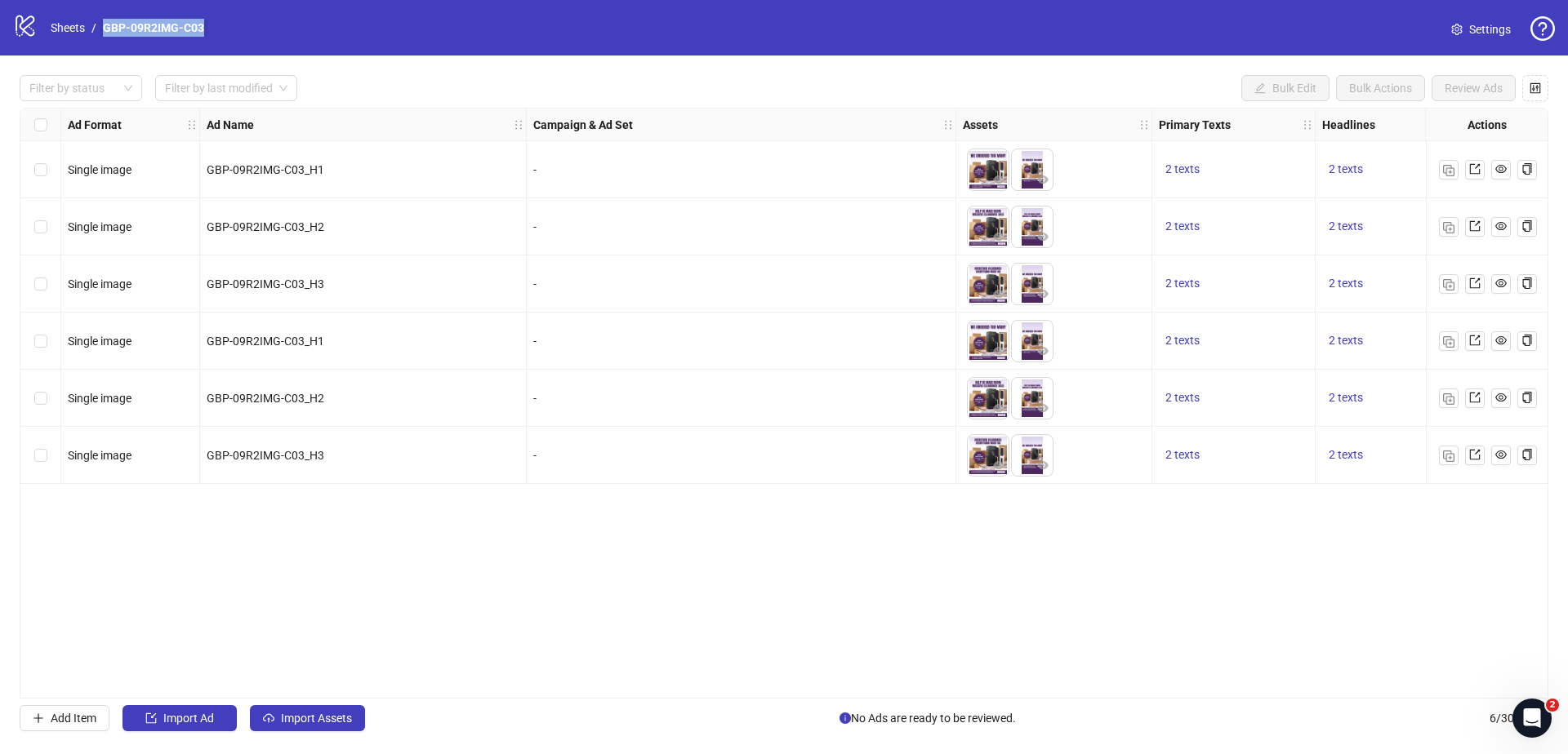
drag, startPoint x: 233, startPoint y: 36, endPoint x: 104, endPoint y: 32, distance: 129.1
click at [104, 32] on div "logo/logo-mobile Sheets / GBP-09R2IMG-C03 Settings" at bounding box center [783, 27] width 1542 height 30
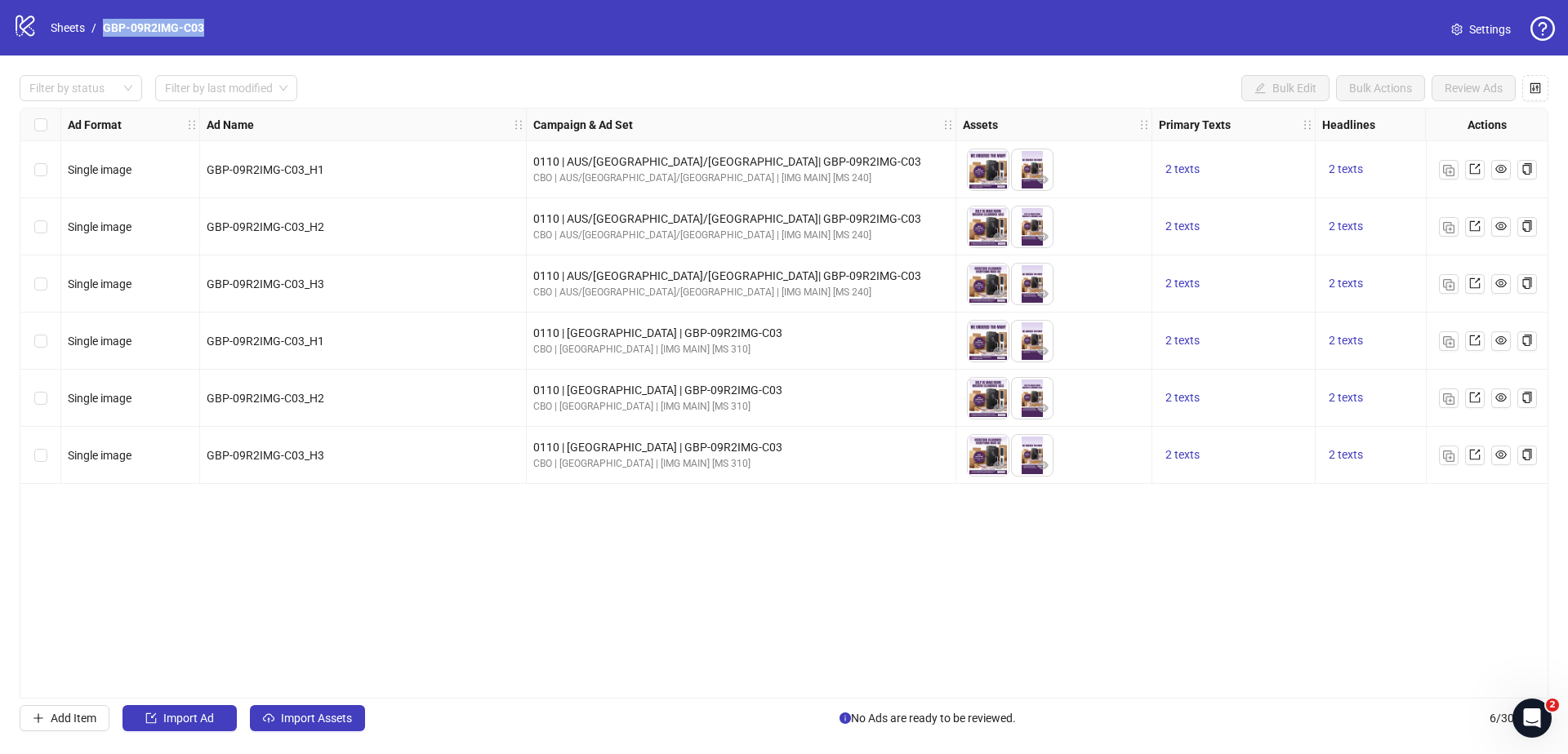
copy link "GBP-09R2IMG-C03"
click at [786, 609] on div "Ad Format Ad Name Campaign & Ad Set Assets Primary Texts Headlines Descriptions…" at bounding box center [783, 402] width 1528 height 591
click at [754, 691] on div "Ad Format Ad Name Campaign & Ad Set Assets Primary Texts Headlines Descriptions…" at bounding box center [783, 402] width 1528 height 591
click at [50, 32] on link "Sheets" at bounding box center [68, 27] width 41 height 18
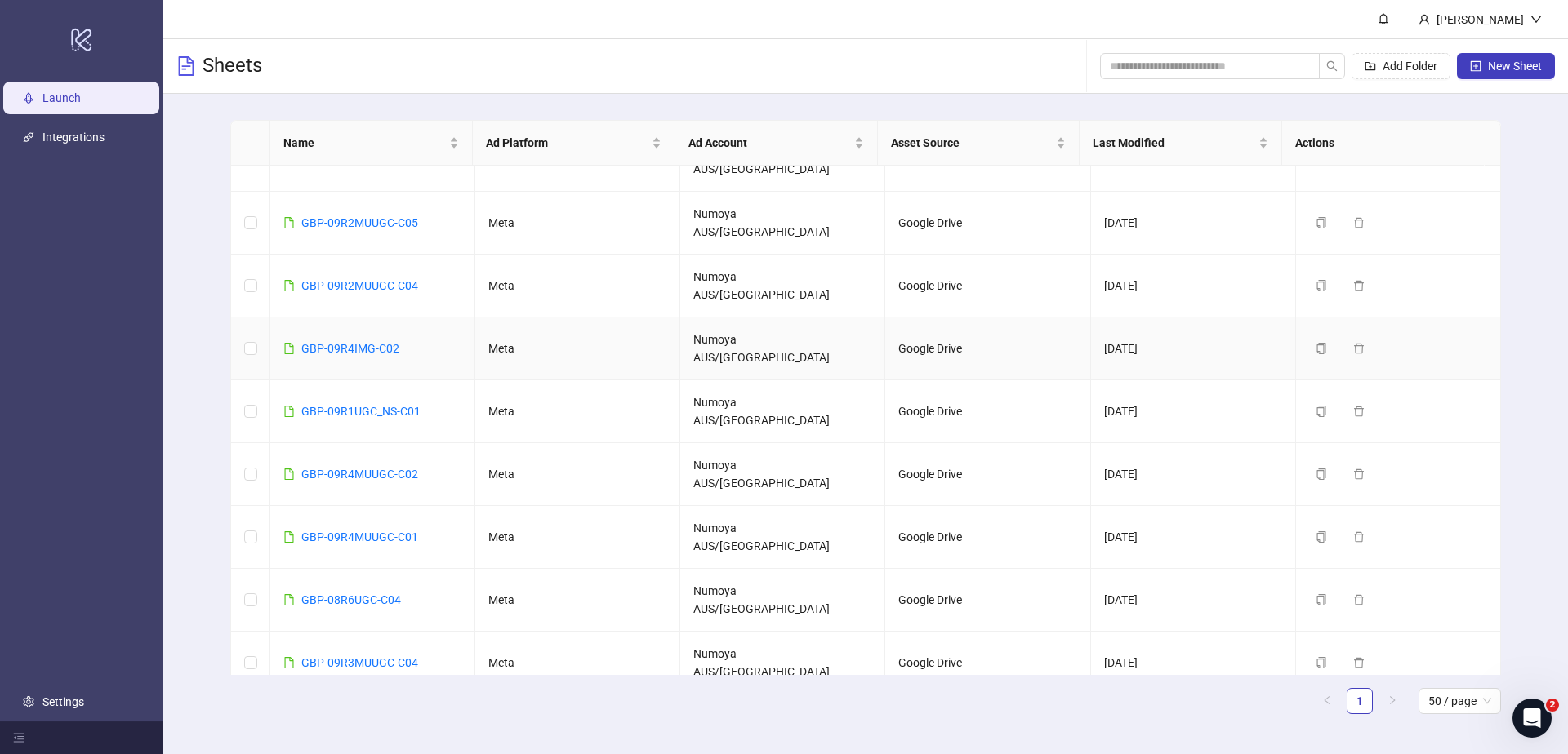
scroll to position [391, 0]
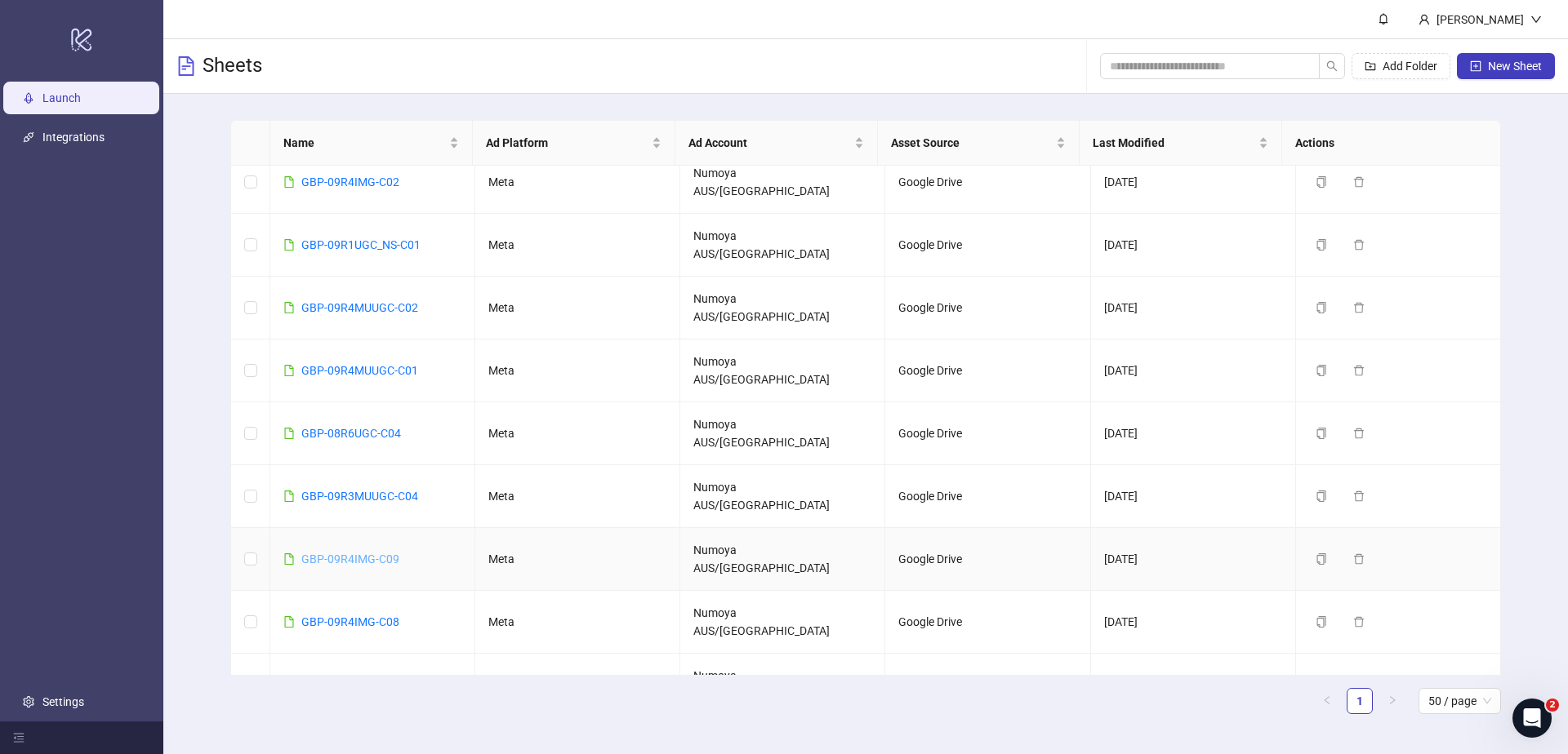
click at [343, 553] on link "GBP-09R4IMG-C09" at bounding box center [350, 559] width 98 height 13
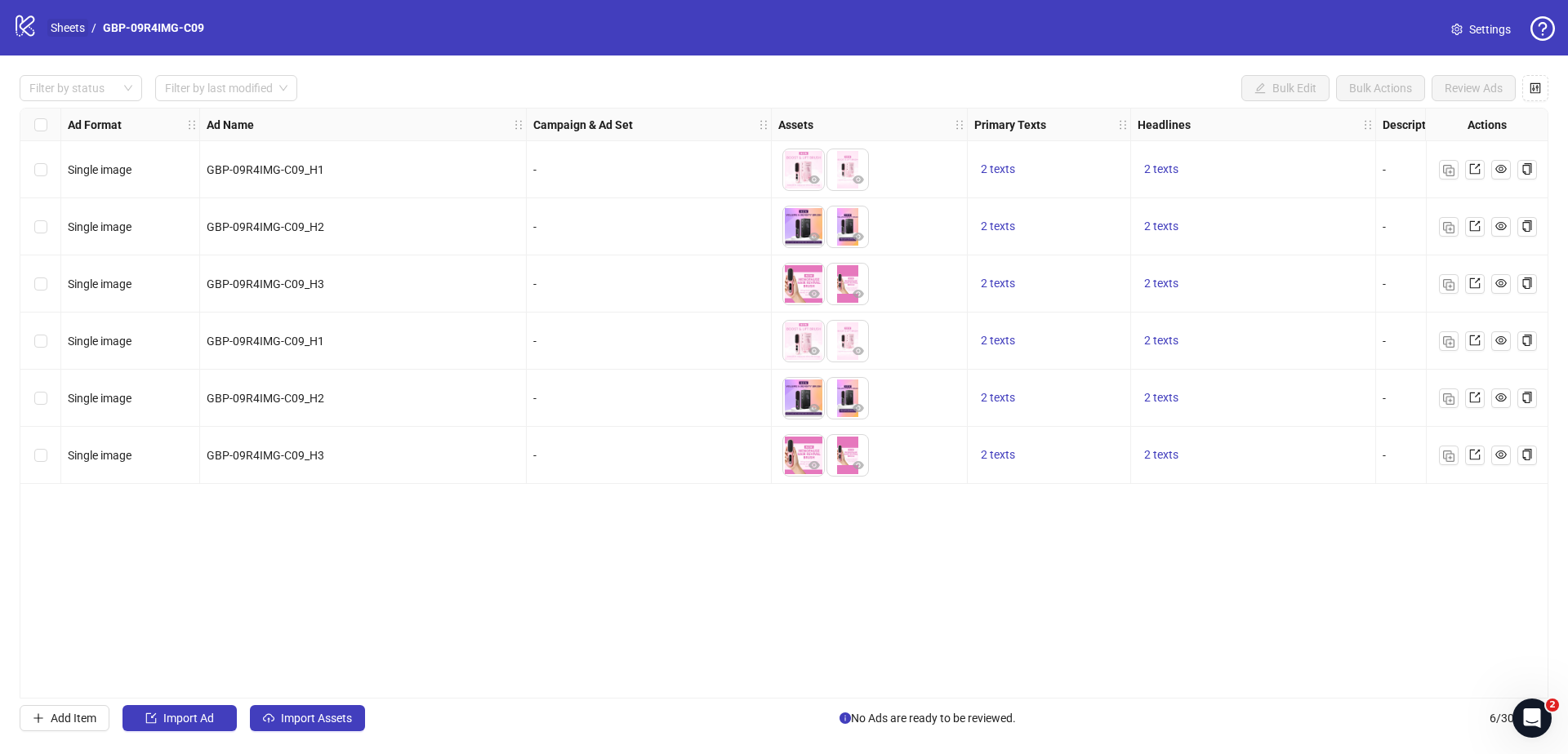
click at [82, 25] on link "Sheets" at bounding box center [68, 27] width 41 height 18
